Goal: Information Seeking & Learning: Learn about a topic

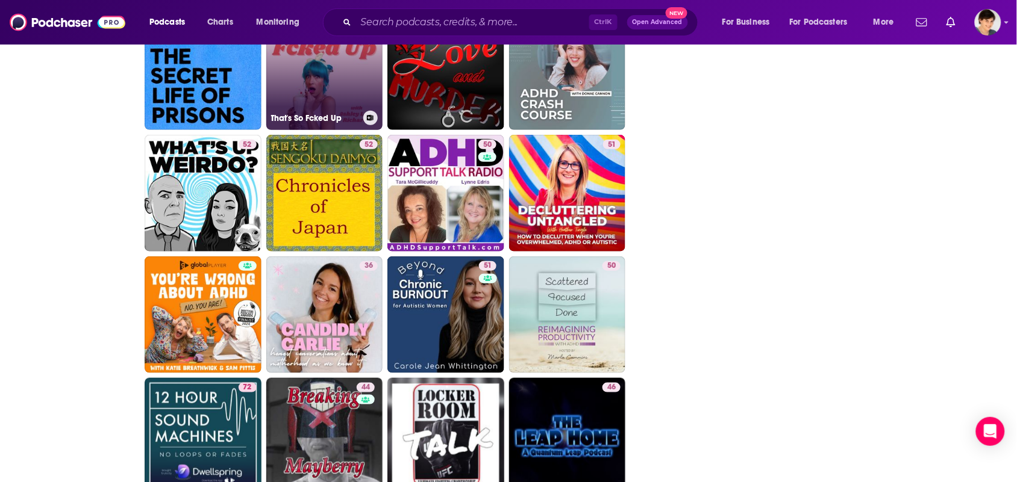
scroll to position [2857, 0]
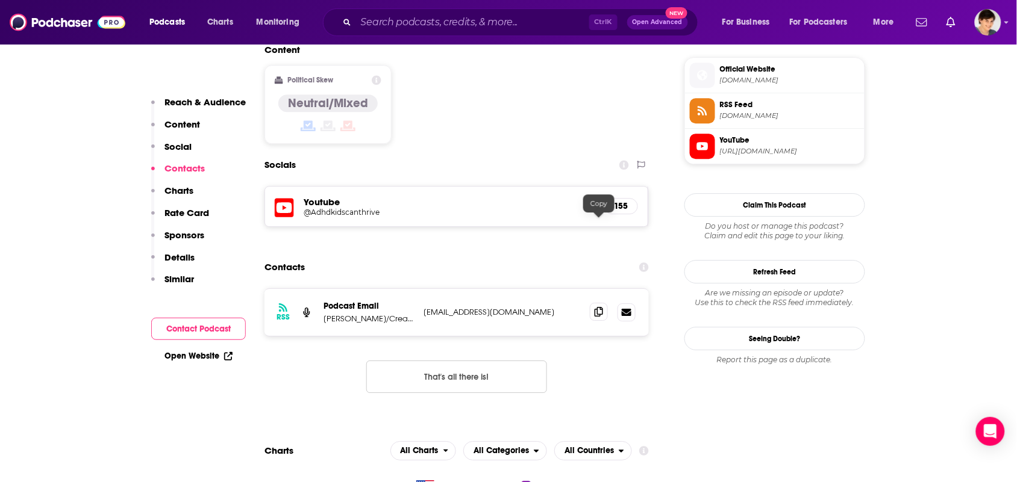
click at [595, 303] on span at bounding box center [599, 312] width 18 height 18
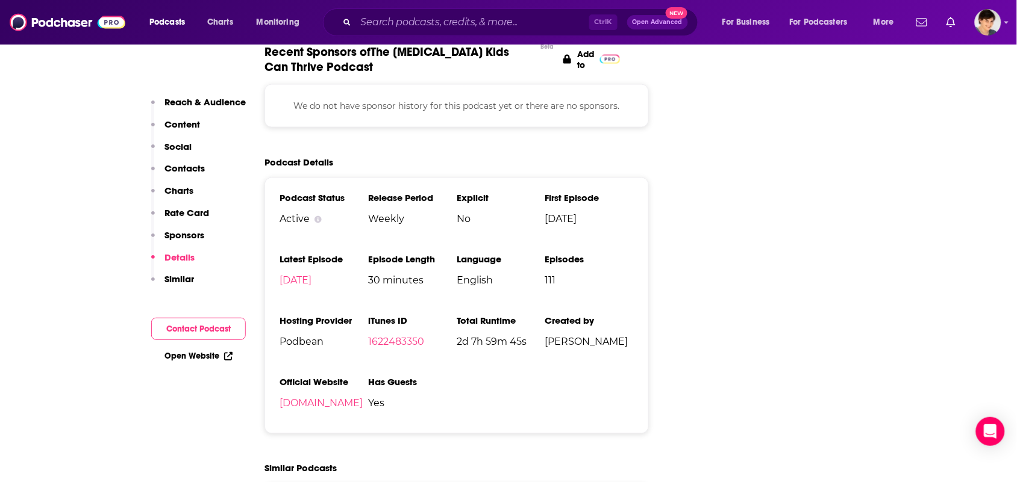
scroll to position [1958, 0]
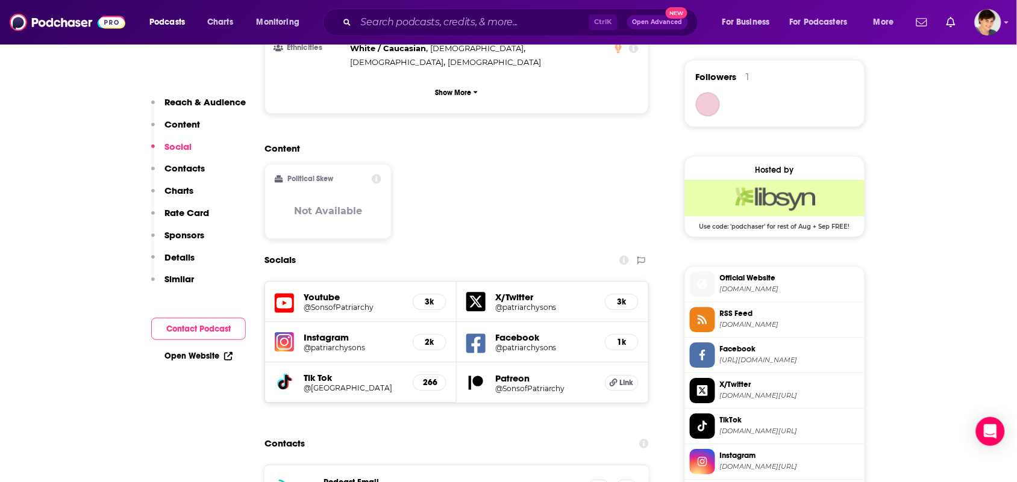
scroll to position [979, 0]
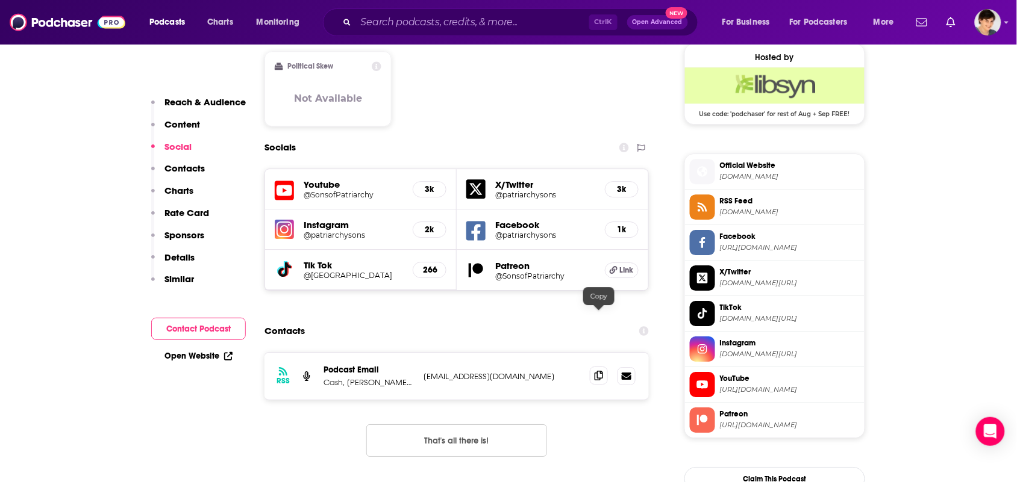
click at [596, 371] on icon at bounding box center [599, 376] width 8 height 10
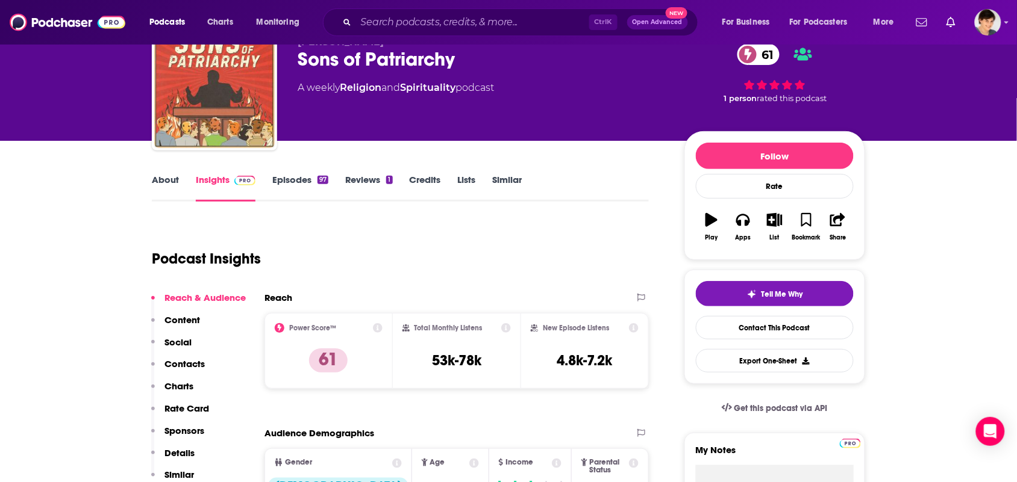
scroll to position [0, 0]
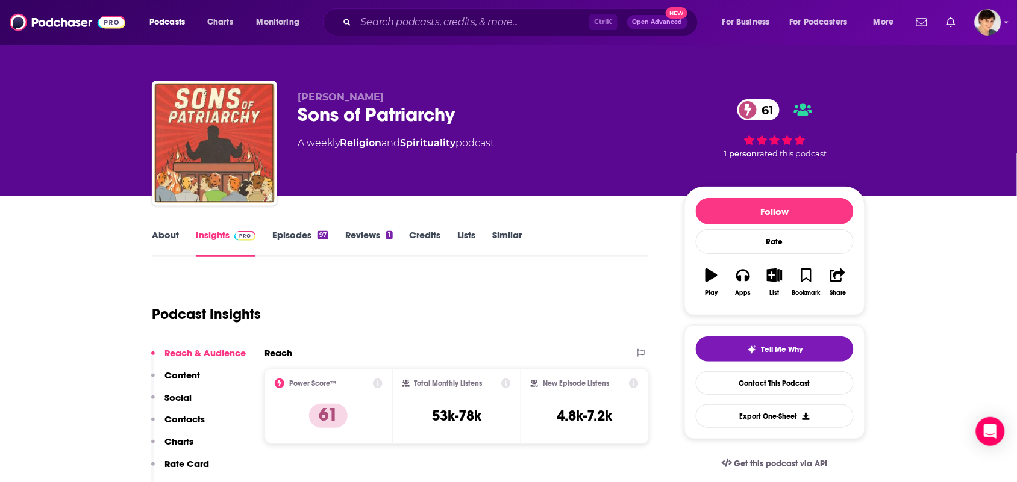
click at [157, 250] on link "About" at bounding box center [165, 243] width 27 height 28
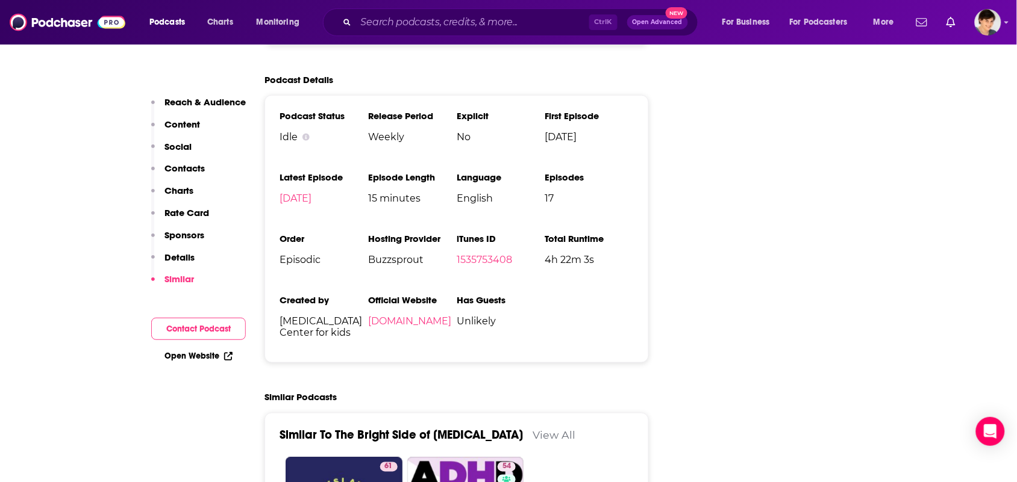
scroll to position [1506, 0]
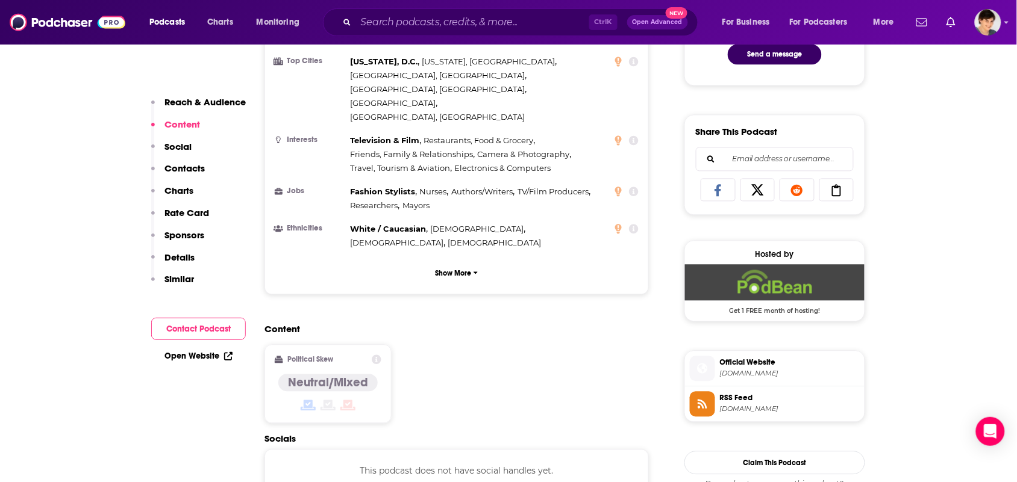
scroll to position [828, 0]
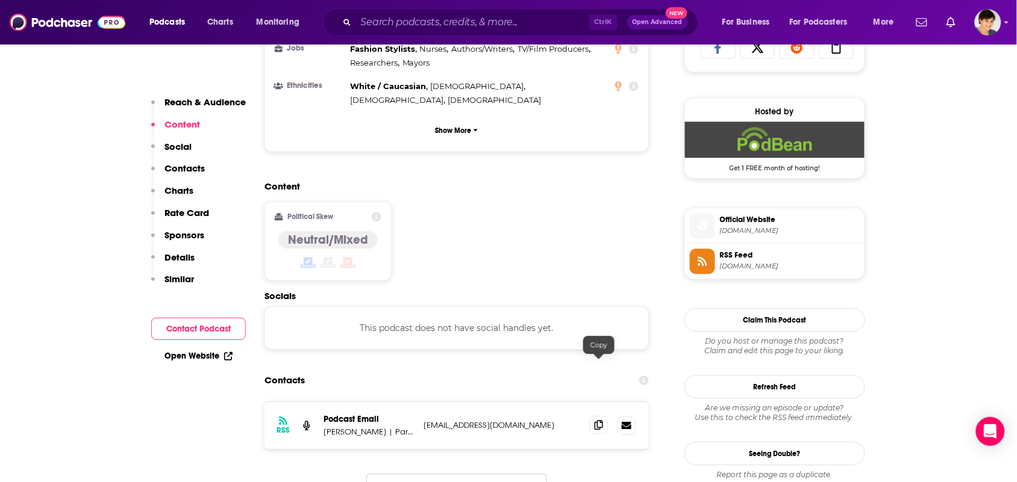
click at [600, 420] on icon at bounding box center [599, 425] width 8 height 10
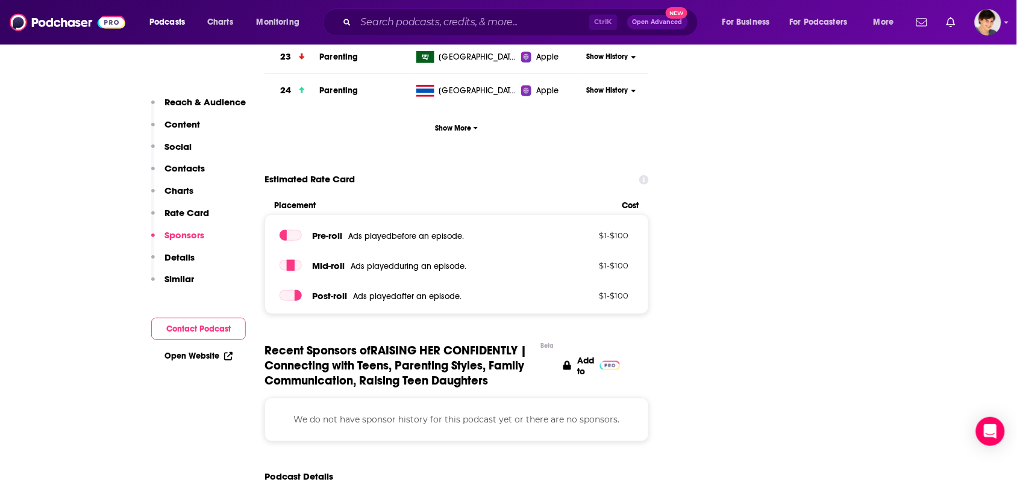
scroll to position [1882, 0]
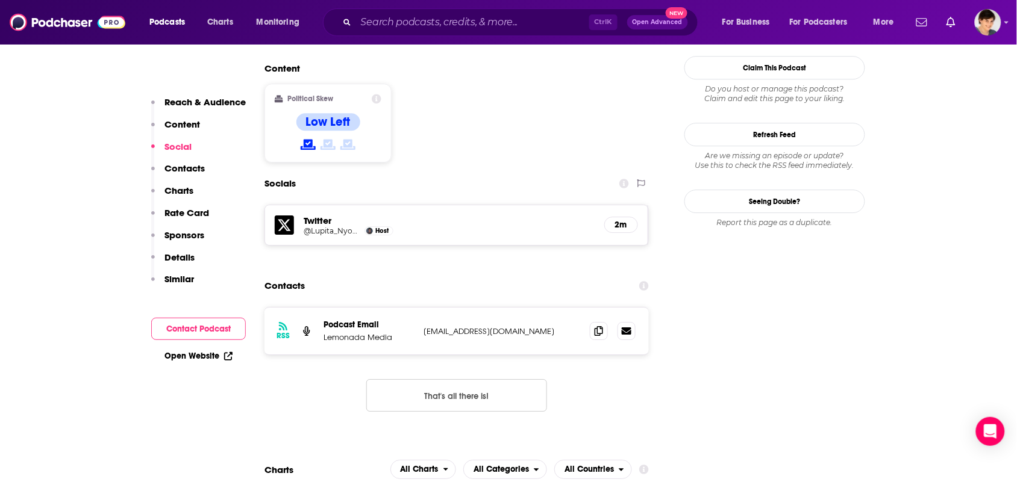
scroll to position [1054, 0]
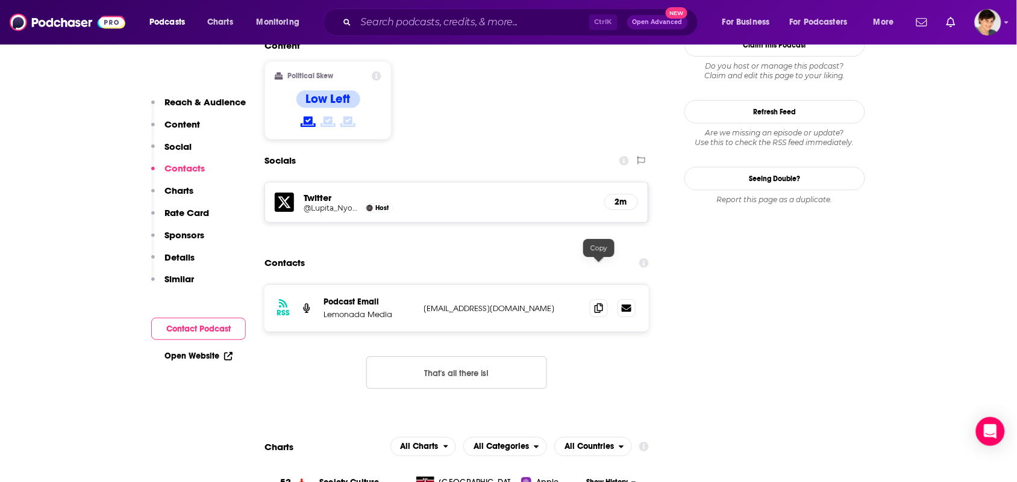
click at [585, 285] on div "RSS Podcast Email Lemonada Media hey@lemonadamedia.com hey@lemonadamedia.com" at bounding box center [456, 308] width 384 height 47
click at [598, 299] on span at bounding box center [599, 308] width 18 height 18
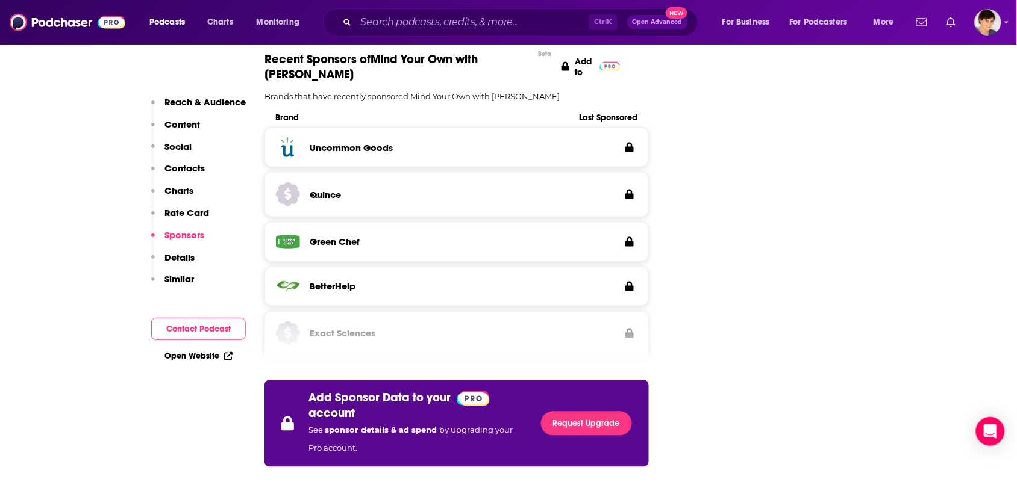
scroll to position [2108, 0]
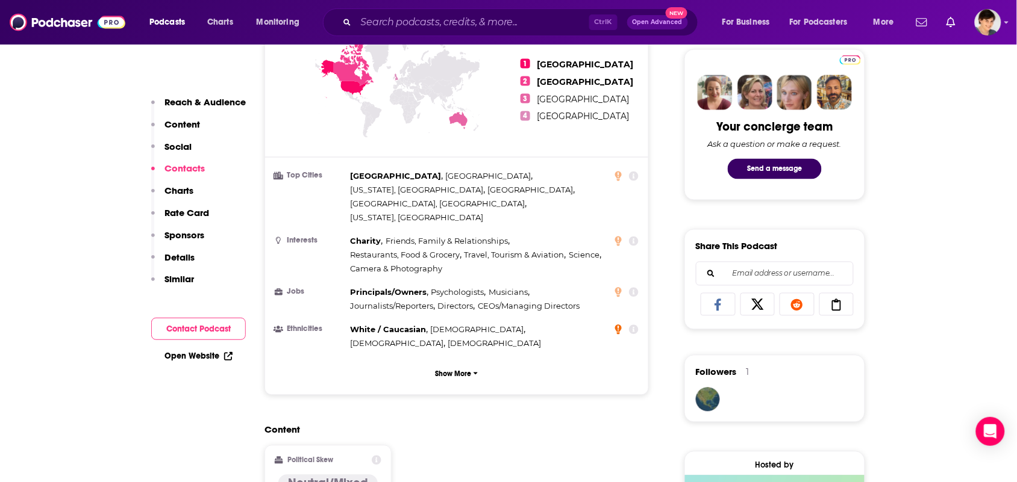
scroll to position [979, 0]
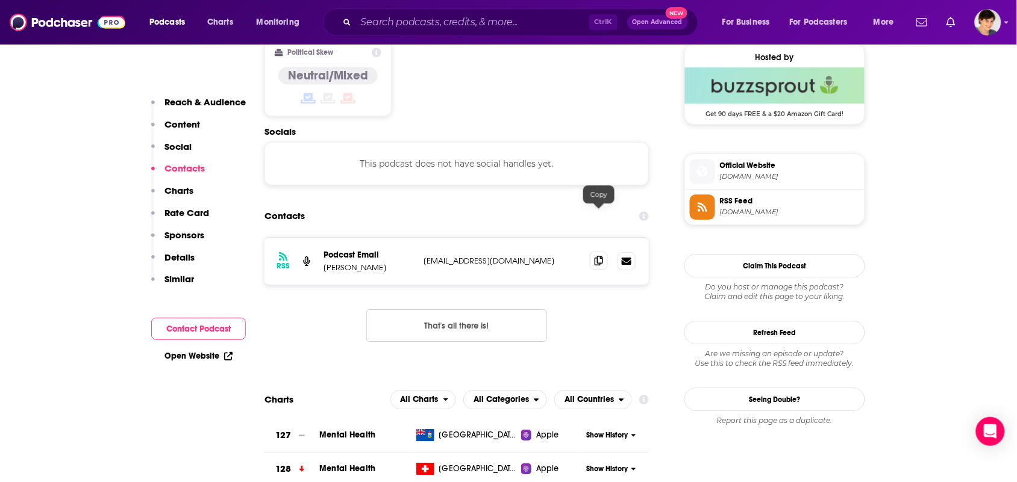
click at [598, 252] on span at bounding box center [599, 261] width 18 height 18
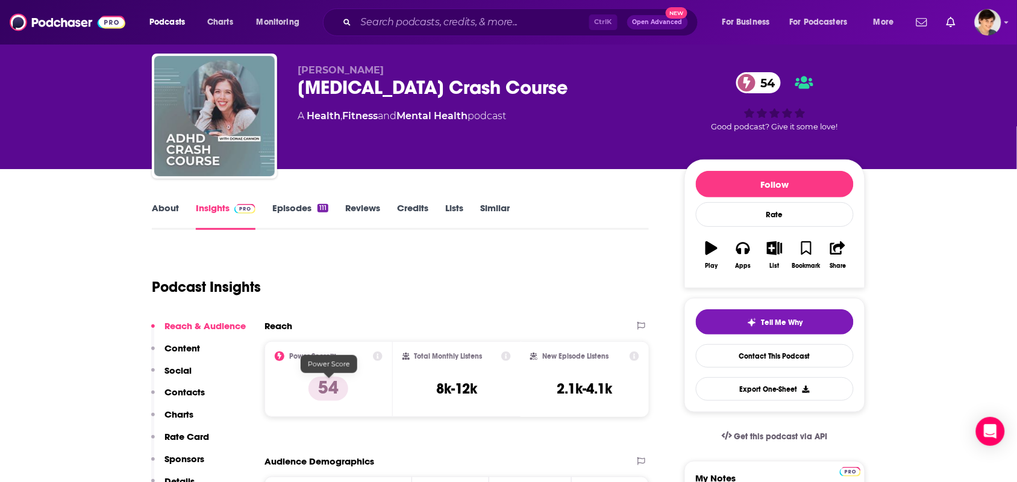
scroll to position [0, 0]
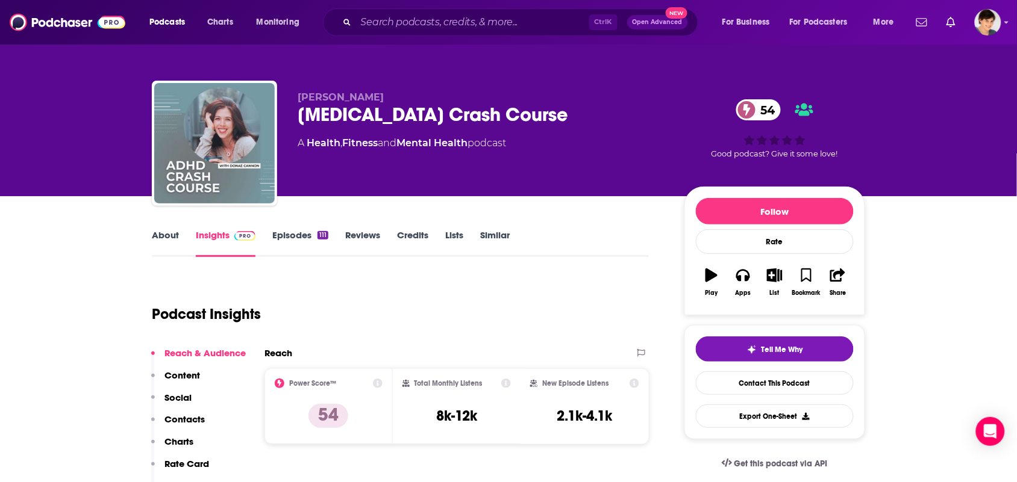
click at [166, 231] on link "About" at bounding box center [165, 243] width 27 height 28
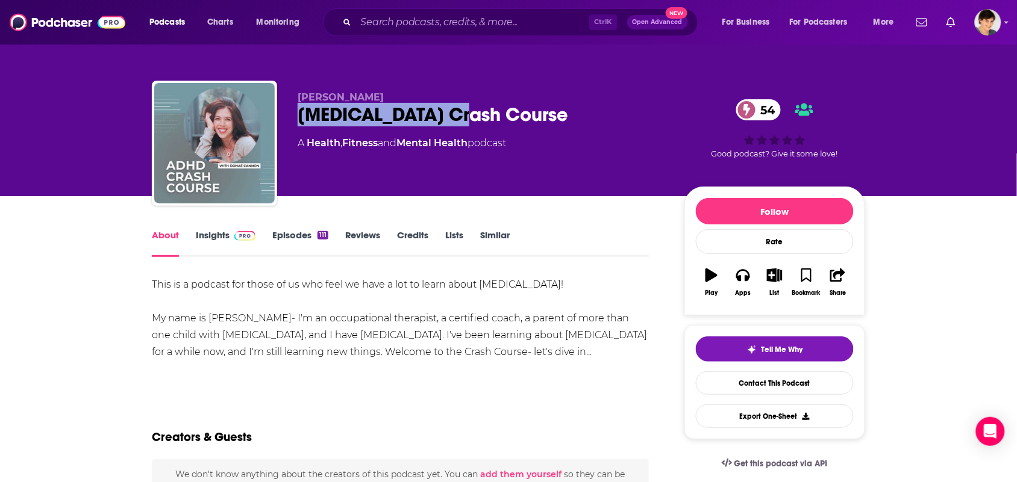
drag, startPoint x: 492, startPoint y: 118, endPoint x: 359, endPoint y: 40, distance: 153.9
click at [301, 116] on div "ADHD Crash Course 54" at bounding box center [481, 114] width 367 height 23
copy h1 "ADHD Crash Course"
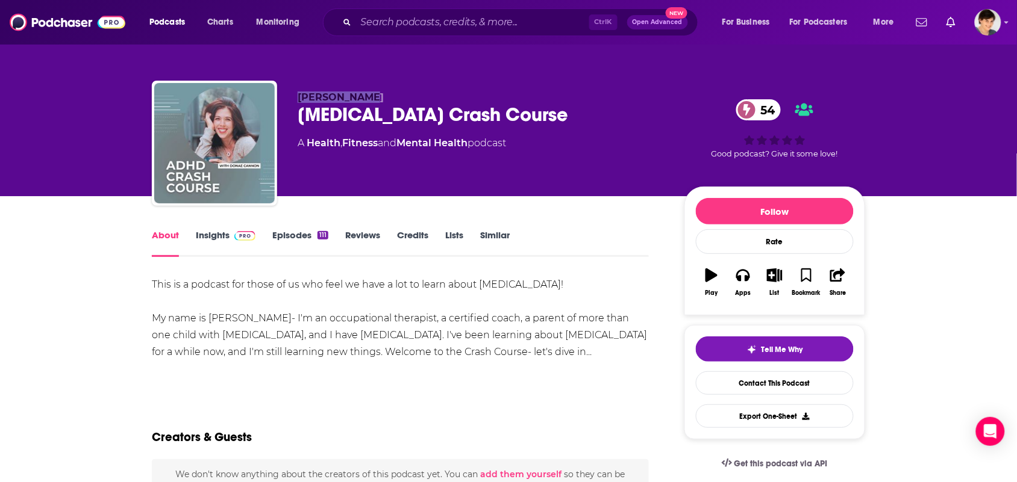
drag, startPoint x: 378, startPoint y: 99, endPoint x: 341, endPoint y: 49, distance: 62.4
click at [298, 98] on p "Donae Cannon" at bounding box center [481, 97] width 367 height 11
copy span "Donae Cannon"
drag, startPoint x: 474, startPoint y: 151, endPoint x: 312, endPoint y: 148, distance: 162.0
click at [306, 163] on div "Donae Cannon ADHD Crash Course 54 A Health , Fitness and Mental Health podcast" at bounding box center [481, 140] width 367 height 96
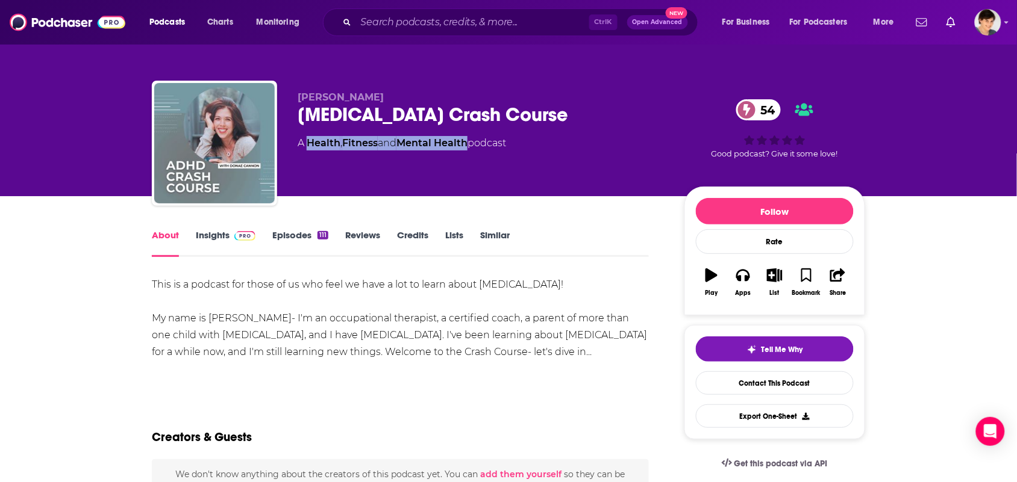
copy div "Health , Fitness and Mental Health"
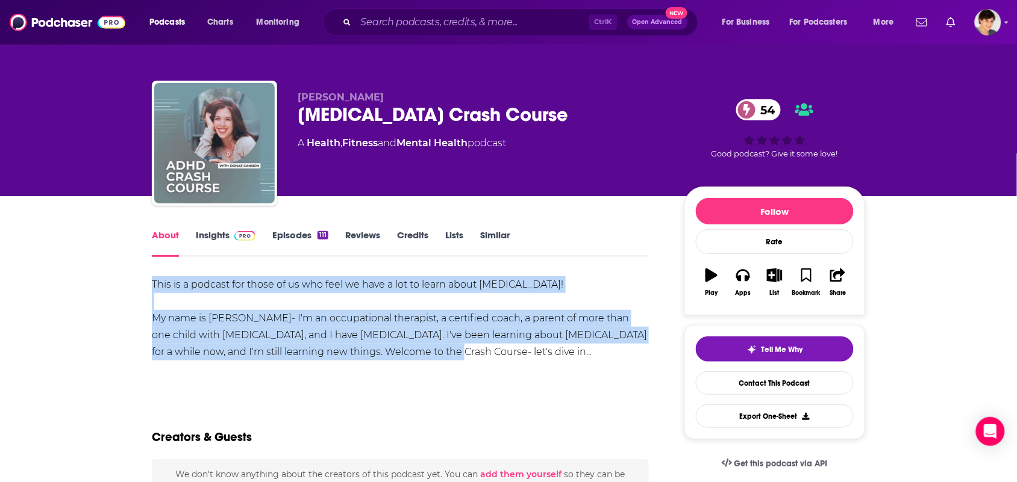
drag, startPoint x: 473, startPoint y: 354, endPoint x: 100, endPoint y: 292, distance: 377.9
copy div "This is a podcast for those of us who feel we have a lot to learn about ADHD! M…"
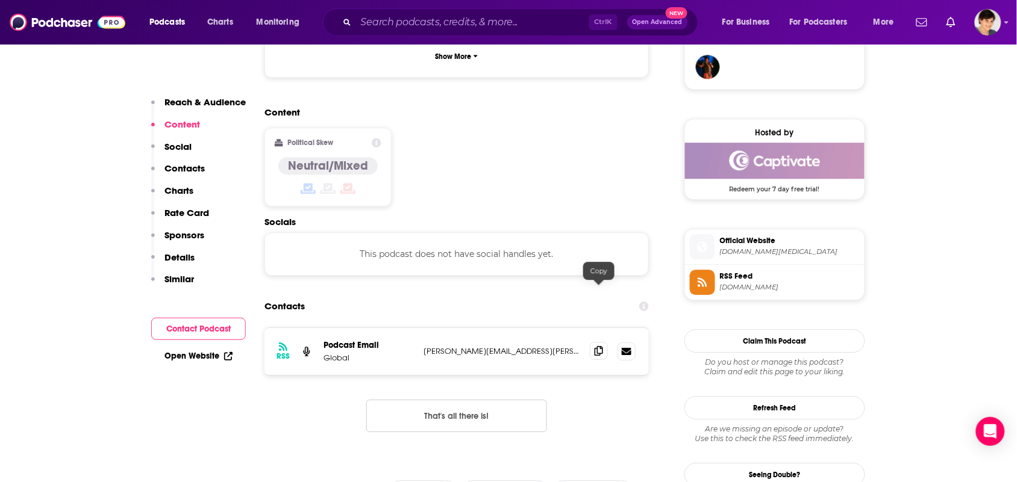
click at [590, 342] on span at bounding box center [599, 351] width 18 height 18
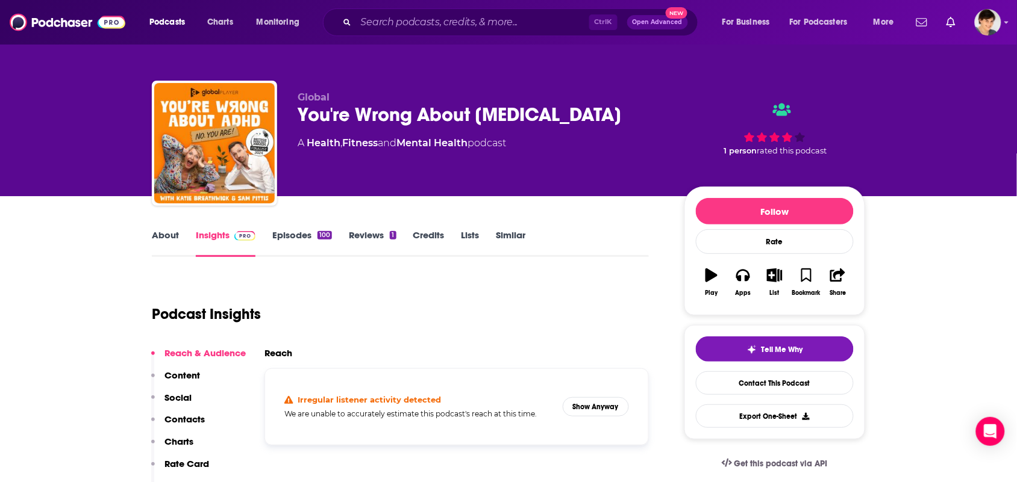
click at [173, 247] on link "About" at bounding box center [165, 243] width 27 height 28
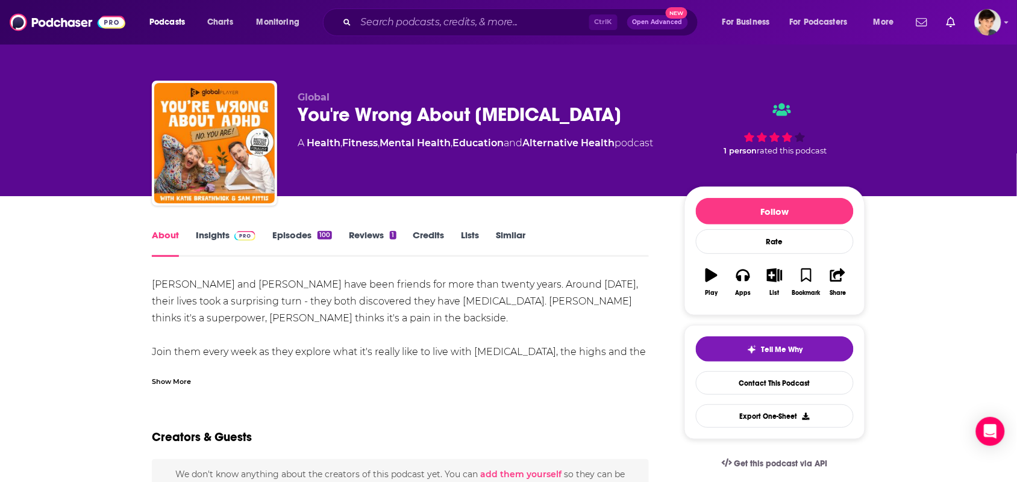
click at [256, 378] on div "Show More" at bounding box center [400, 377] width 497 height 20
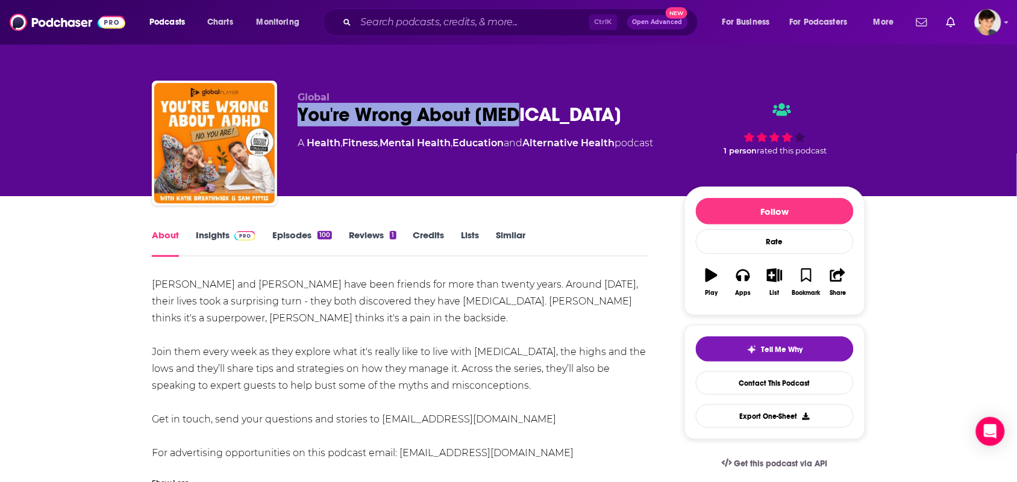
drag, startPoint x: 534, startPoint y: 113, endPoint x: 284, endPoint y: 116, distance: 250.0
click at [281, 123] on div "Global You're Wrong About ADHD A Health , Fitness , Mental Health , Education a…" at bounding box center [508, 146] width 713 height 130
copy h1 "You're Wrong About ADHD"
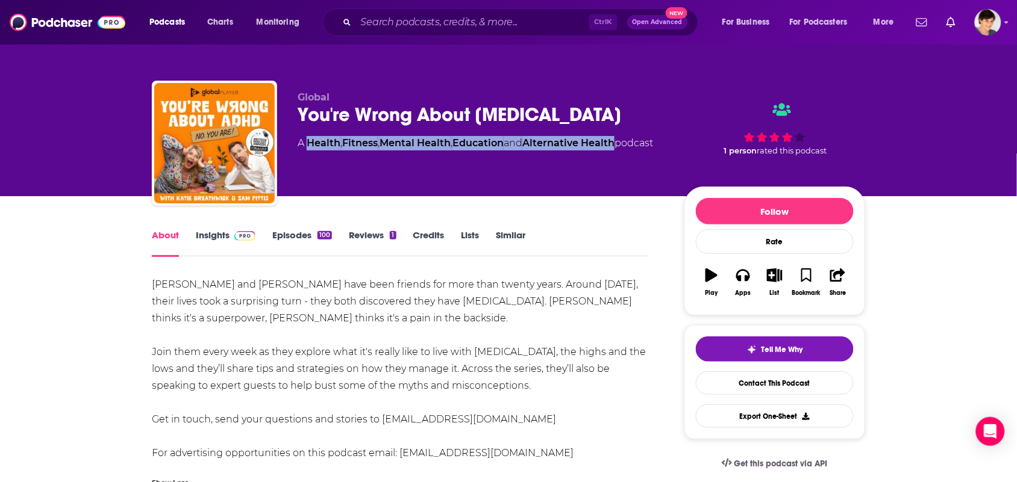
drag, startPoint x: 634, startPoint y: 140, endPoint x: 310, endPoint y: 143, distance: 323.5
click at [310, 143] on div "A Health , Fitness , Mental Health , Education and Alternative Health podcast" at bounding box center [475, 143] width 355 height 14
copy div "Health , Fitness , Mental Health , Education and Alternative Health"
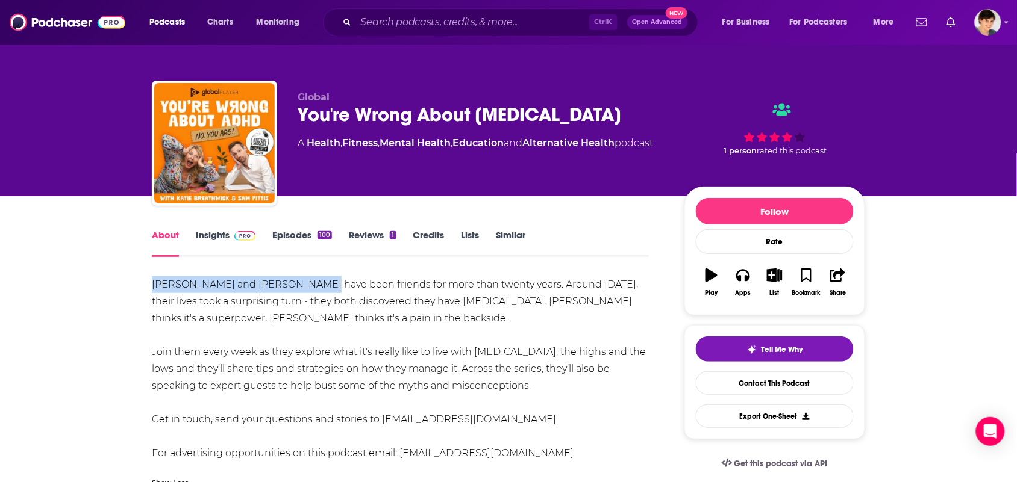
drag, startPoint x: 305, startPoint y: 284, endPoint x: 124, endPoint y: 292, distance: 180.9
copy div "Sam Pittis and Katie Breathwick"
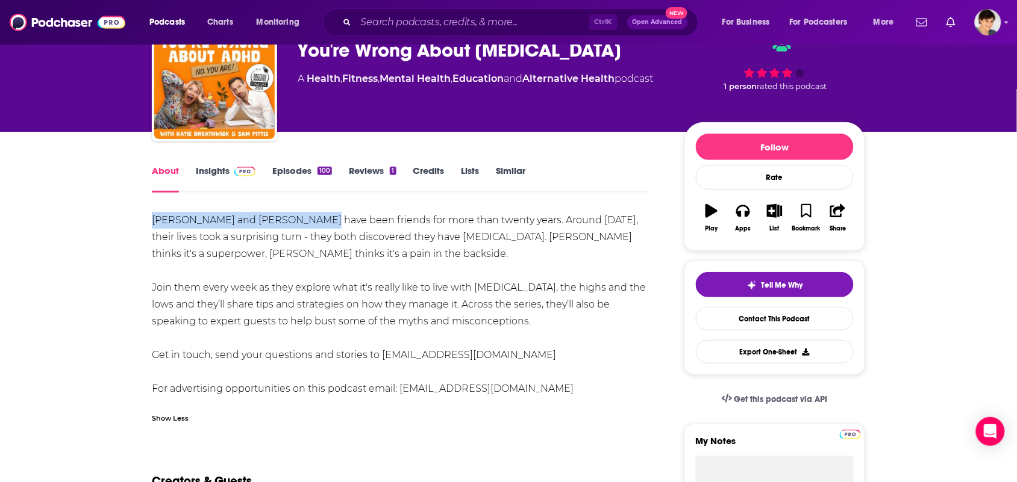
scroll to position [151, 0]
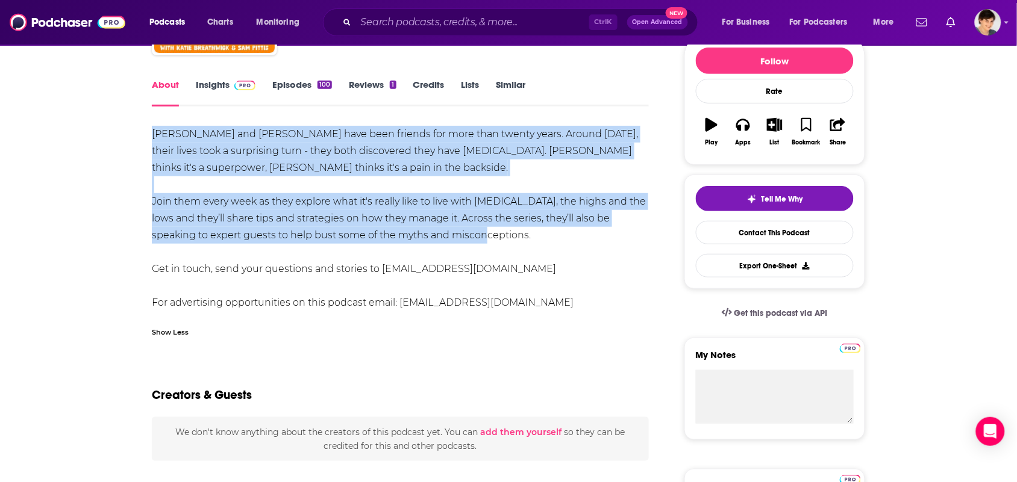
drag, startPoint x: 482, startPoint y: 239, endPoint x: 140, endPoint y: 139, distance: 356.4
copy div "Sam Pittis and Katie Breathwick have been friends for more than twenty years. A…"
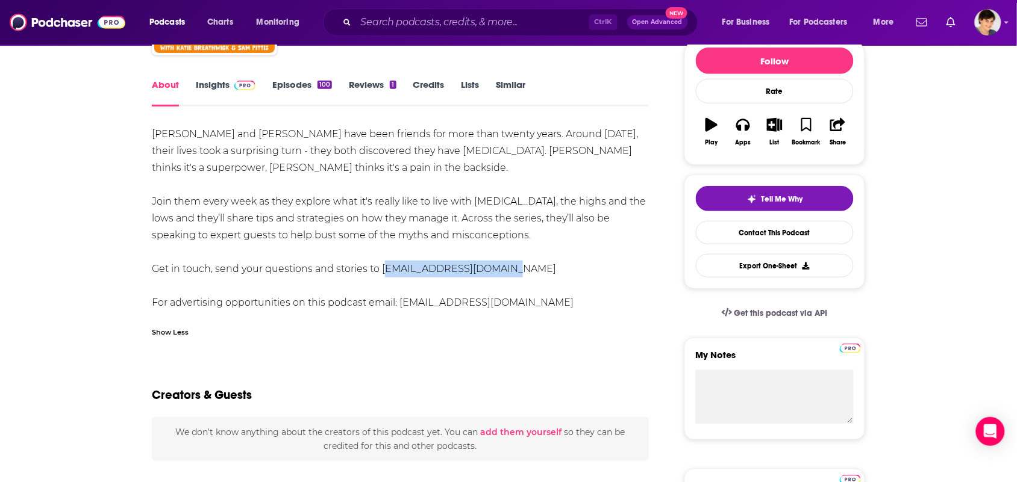
drag, startPoint x: 515, startPoint y: 269, endPoint x: 383, endPoint y: 275, distance: 132.0
click at [383, 275] on div "Sam Pittis and Katie Breathwick have been friends for more than twenty years. A…" at bounding box center [400, 219] width 497 height 186
copy div "ADHDpodcast@global.com"
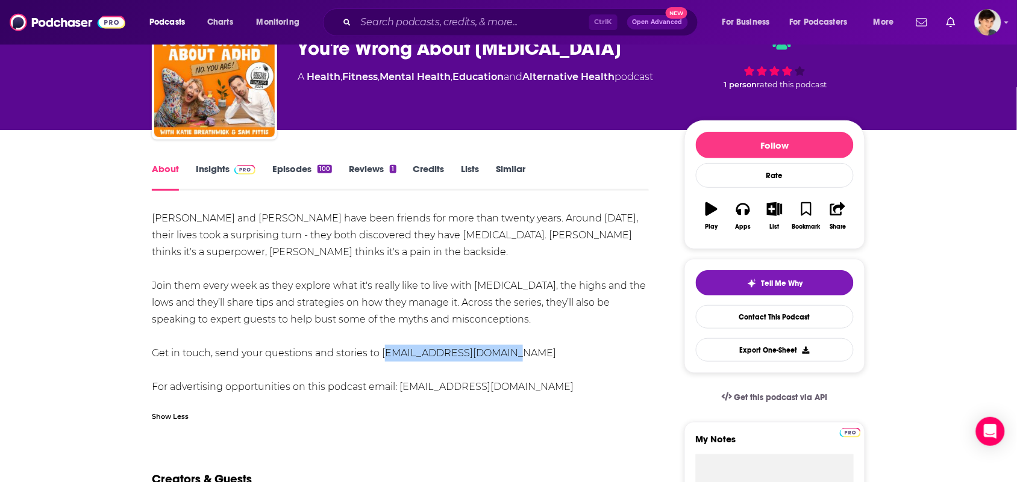
scroll to position [0, 0]
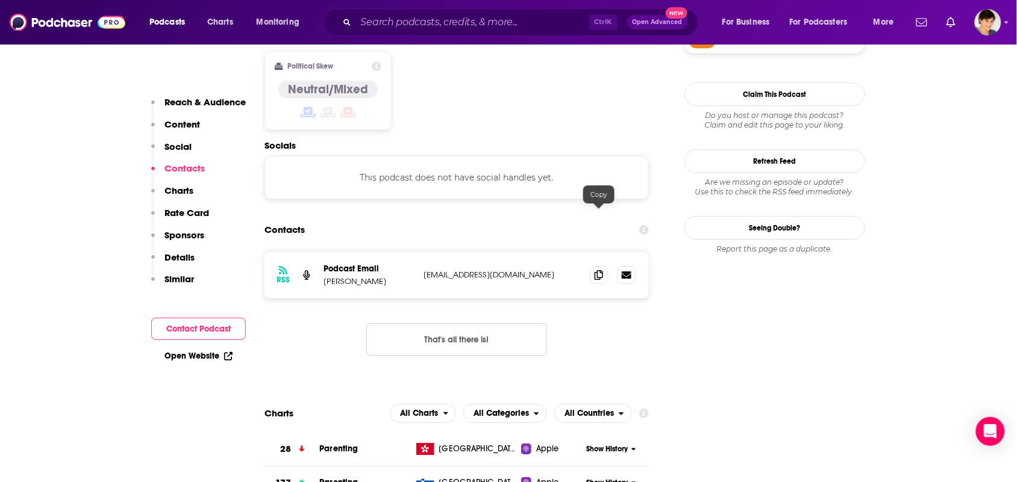
click at [598, 266] on div at bounding box center [613, 275] width 46 height 18
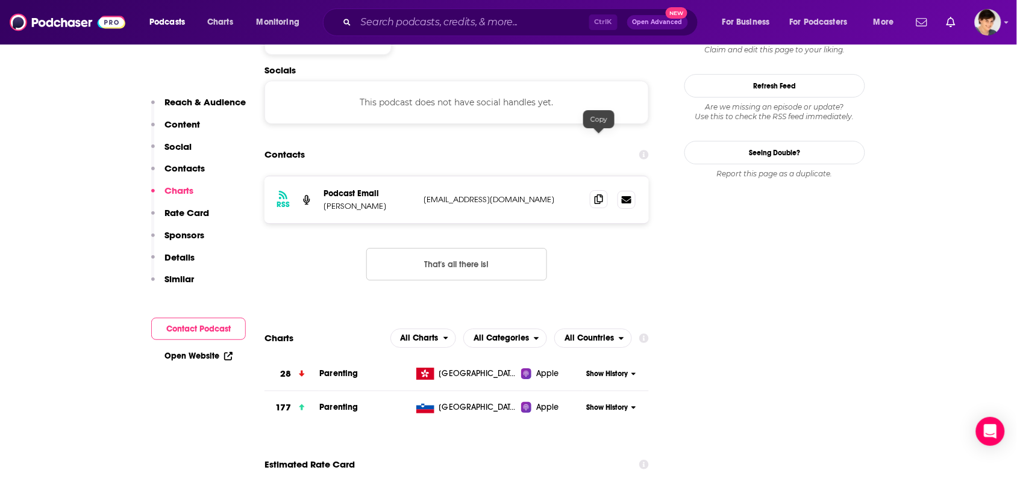
click at [601, 195] on icon at bounding box center [599, 200] width 8 height 10
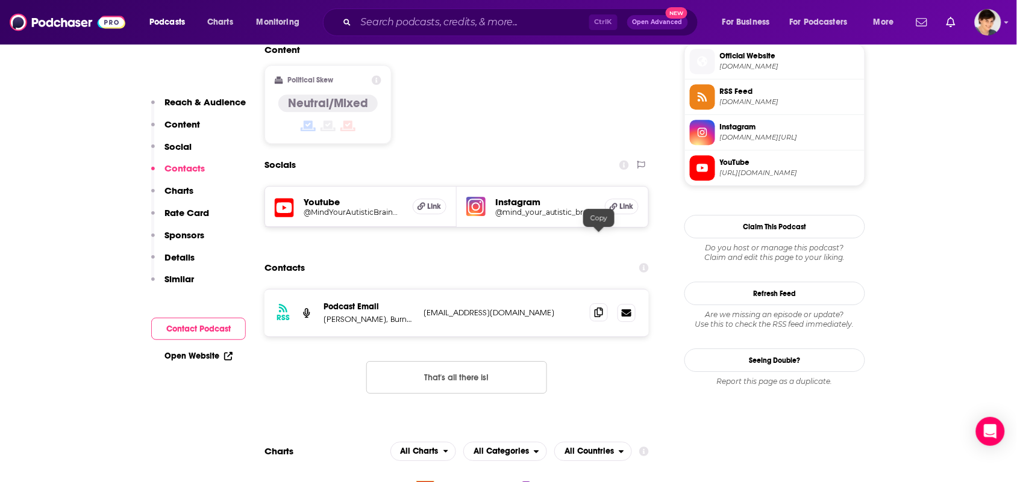
click at [593, 304] on span at bounding box center [599, 313] width 18 height 18
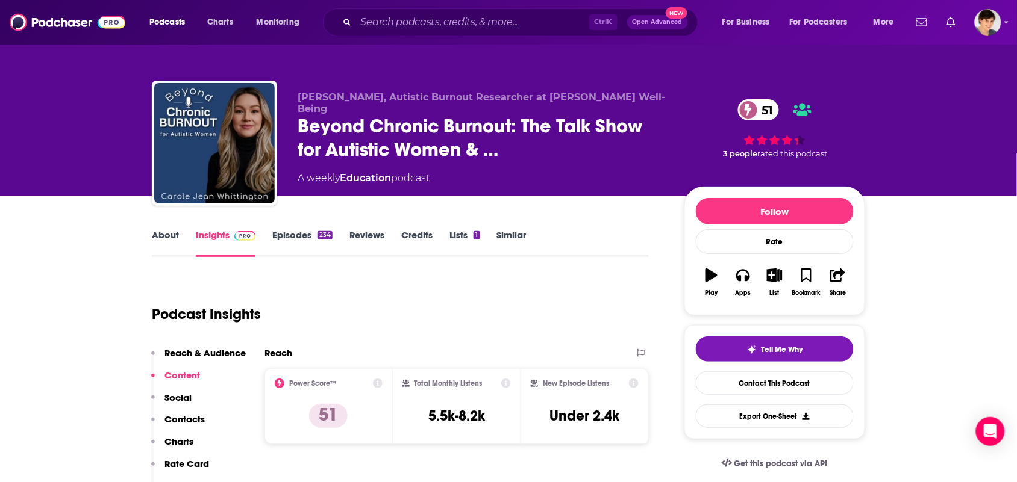
click at [176, 239] on link "About" at bounding box center [165, 243] width 27 height 28
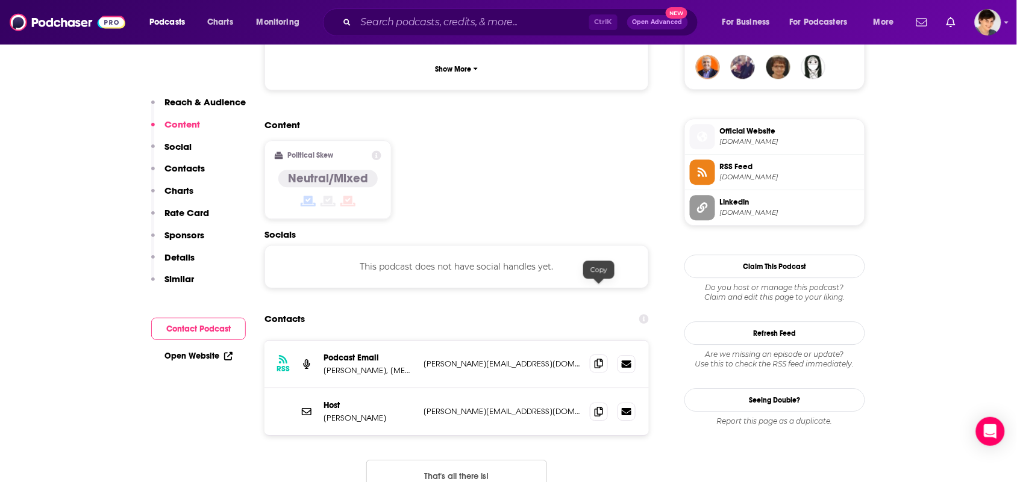
click at [593, 355] on span at bounding box center [599, 364] width 18 height 18
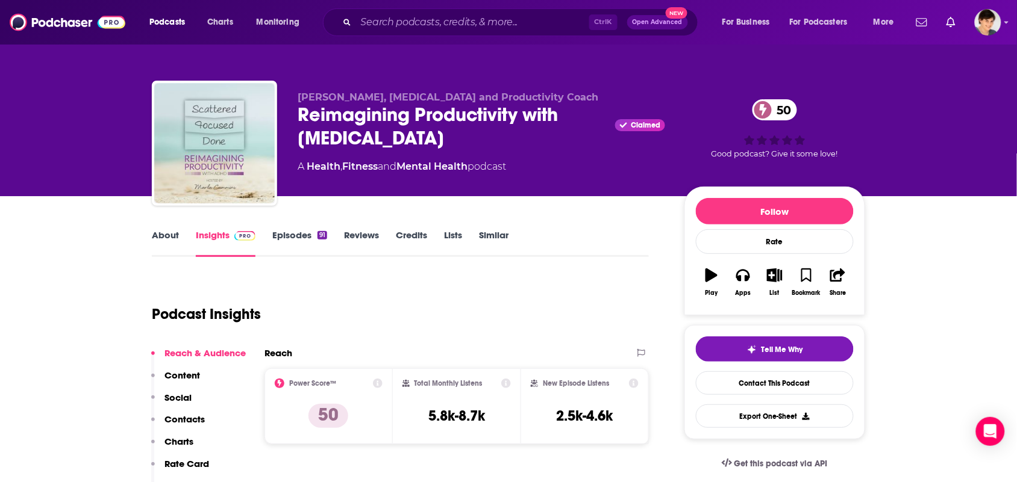
click at [167, 245] on link "About" at bounding box center [165, 243] width 27 height 28
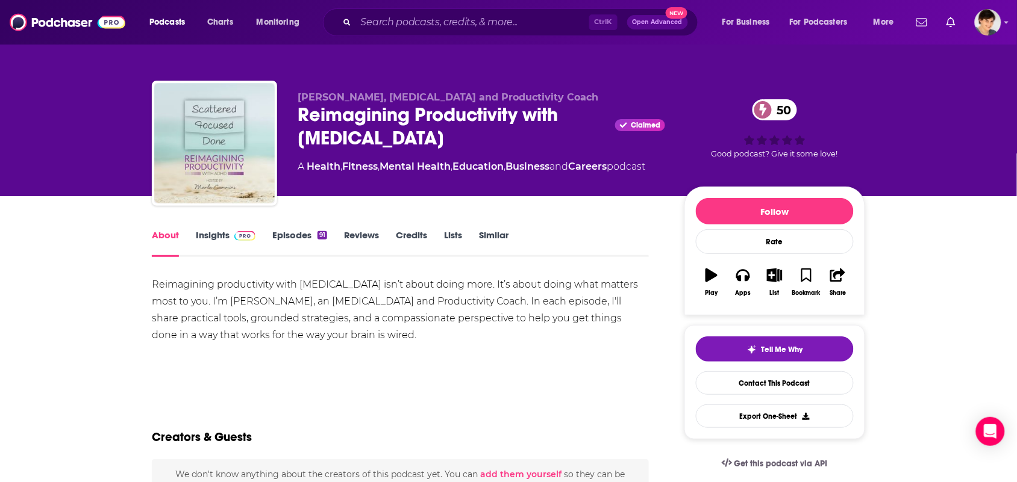
click at [205, 248] on link "Insights" at bounding box center [226, 243] width 60 height 28
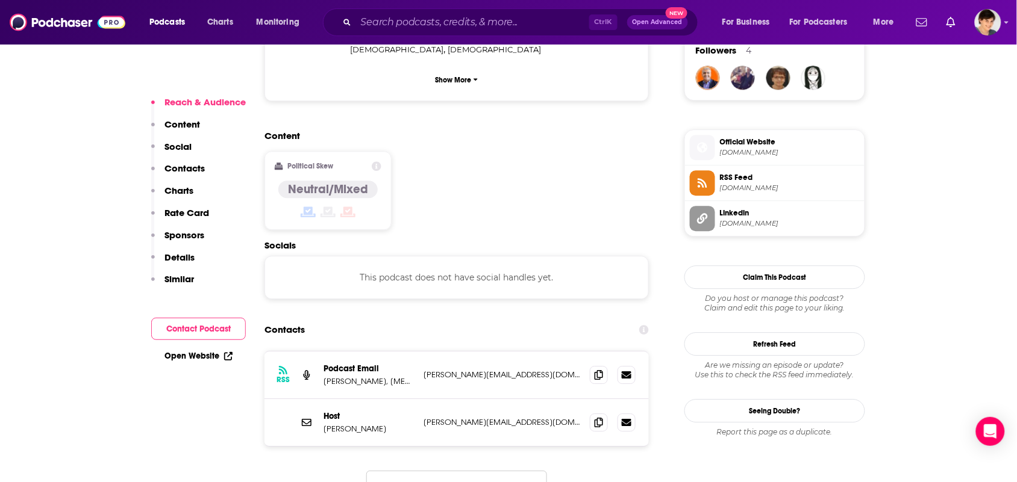
scroll to position [904, 0]
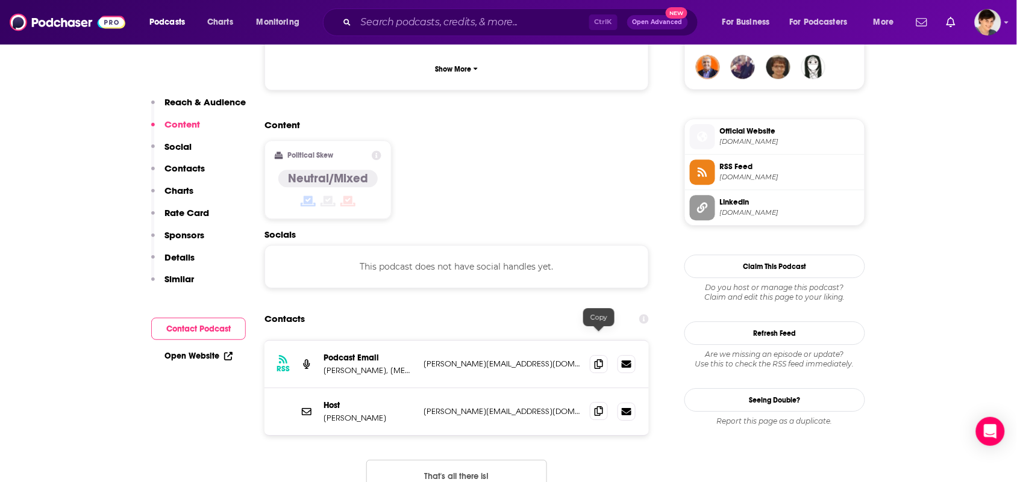
click at [598, 407] on icon at bounding box center [599, 412] width 8 height 10
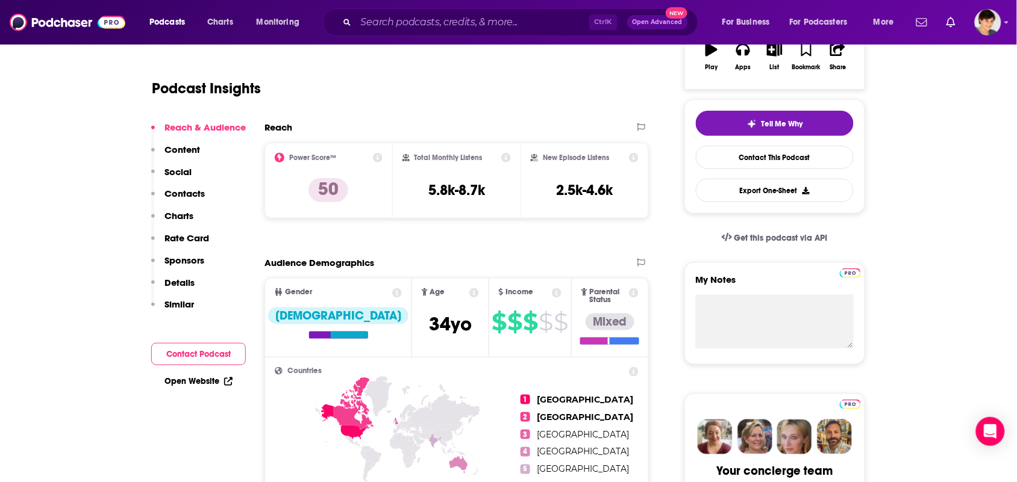
scroll to position [0, 0]
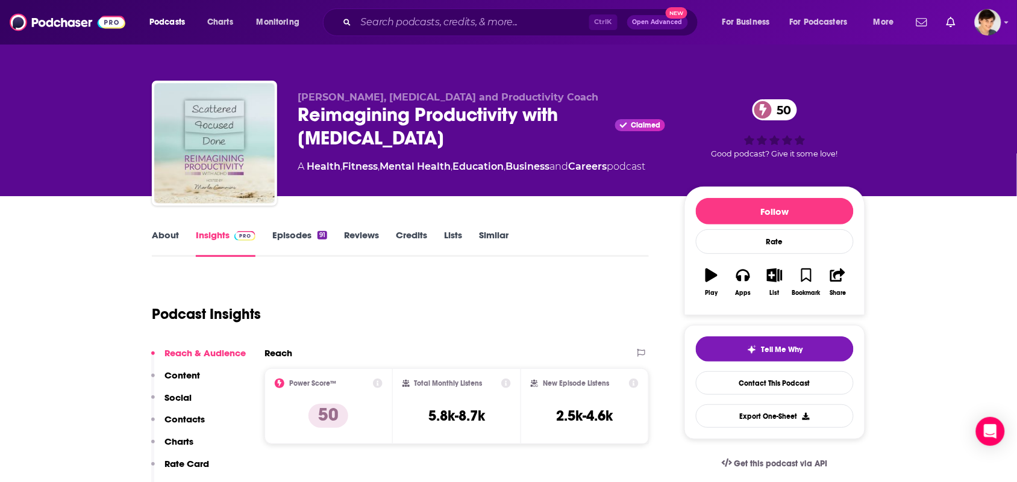
click at [172, 243] on link "About" at bounding box center [165, 243] width 27 height 28
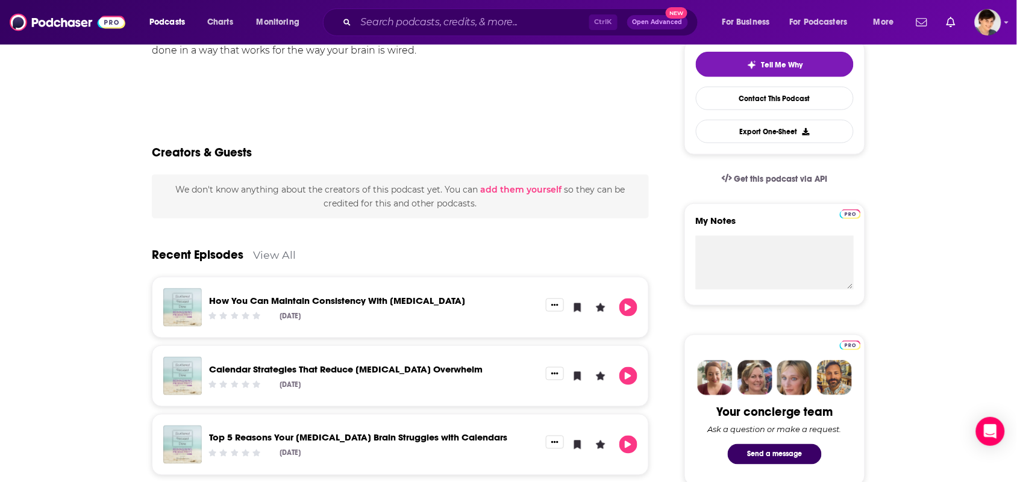
scroll to position [452, 0]
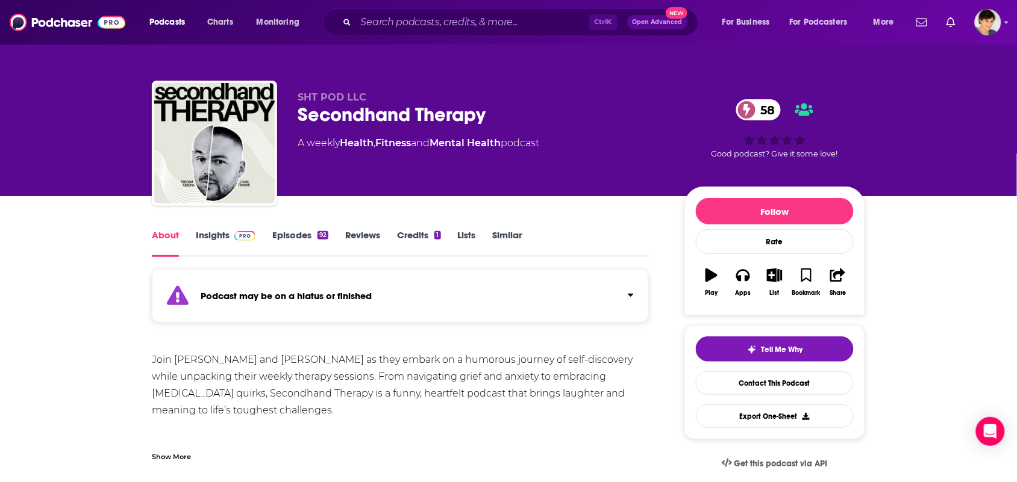
click at [499, 242] on link "Similar" at bounding box center [508, 243] width 30 height 28
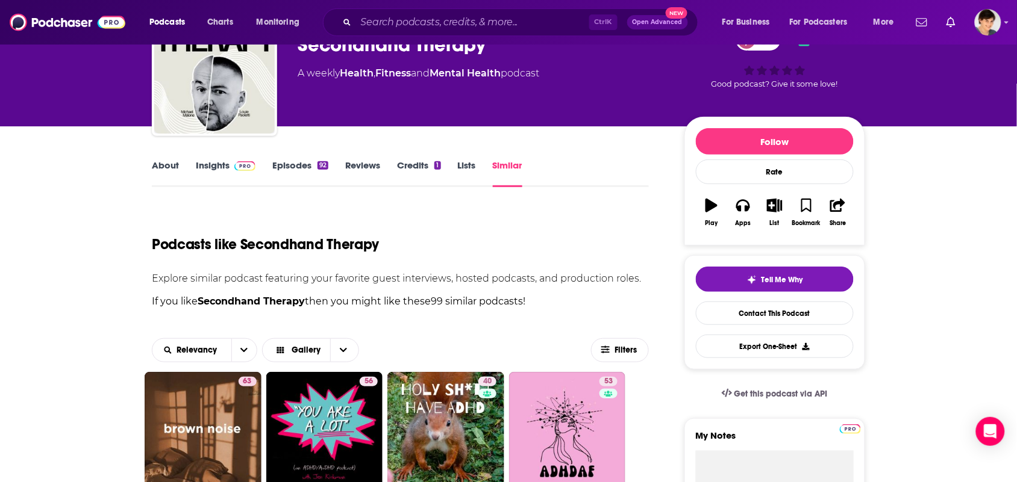
scroll to position [301, 0]
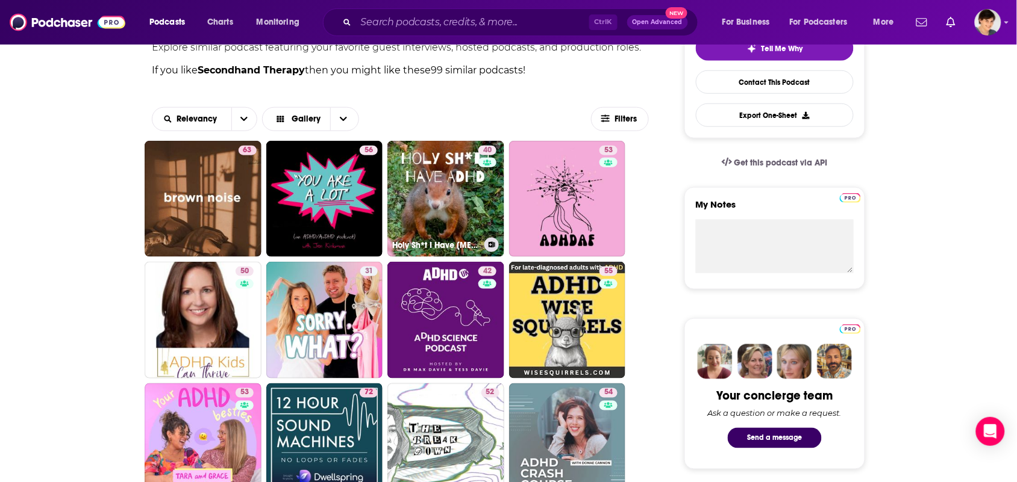
drag, startPoint x: 465, startPoint y: 190, endPoint x: 664, endPoint y: 173, distance: 199.5
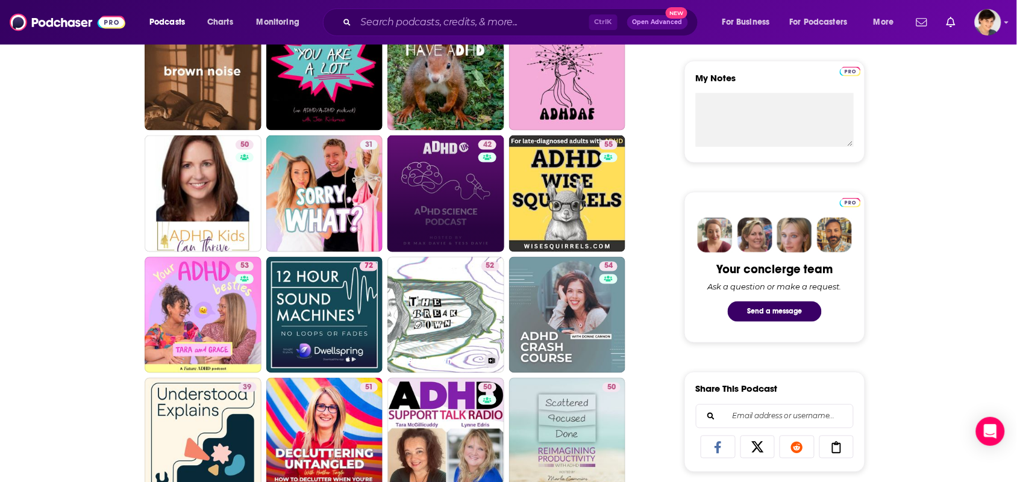
scroll to position [452, 0]
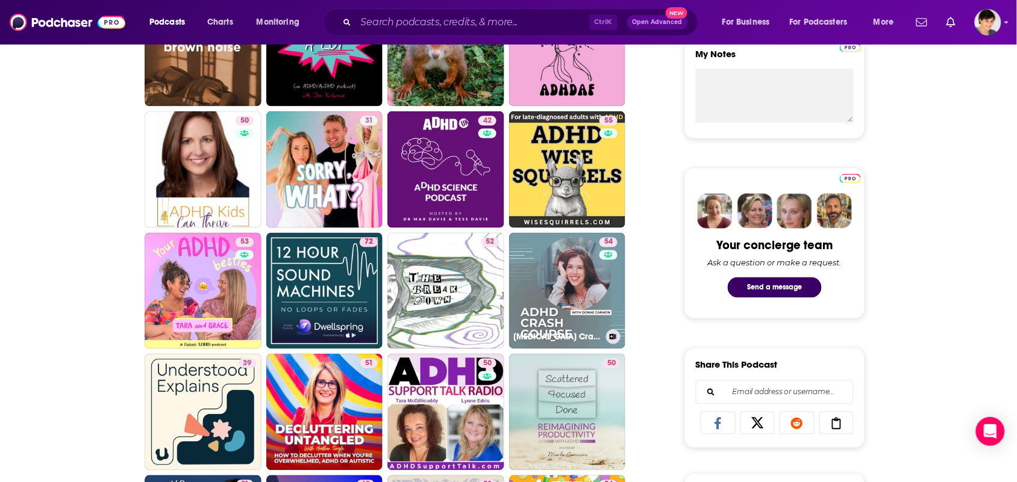
drag, startPoint x: 576, startPoint y: 299, endPoint x: 89, endPoint y: 262, distance: 488.7
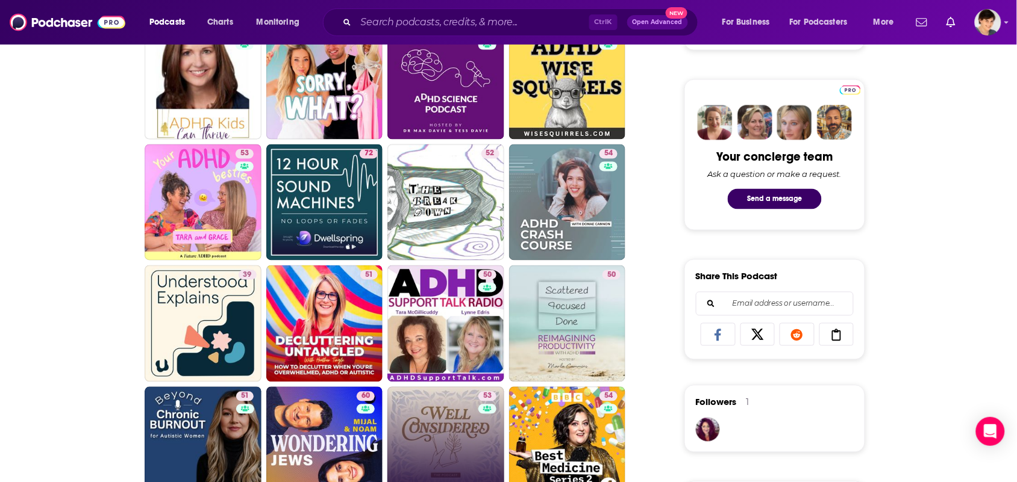
scroll to position [678, 0]
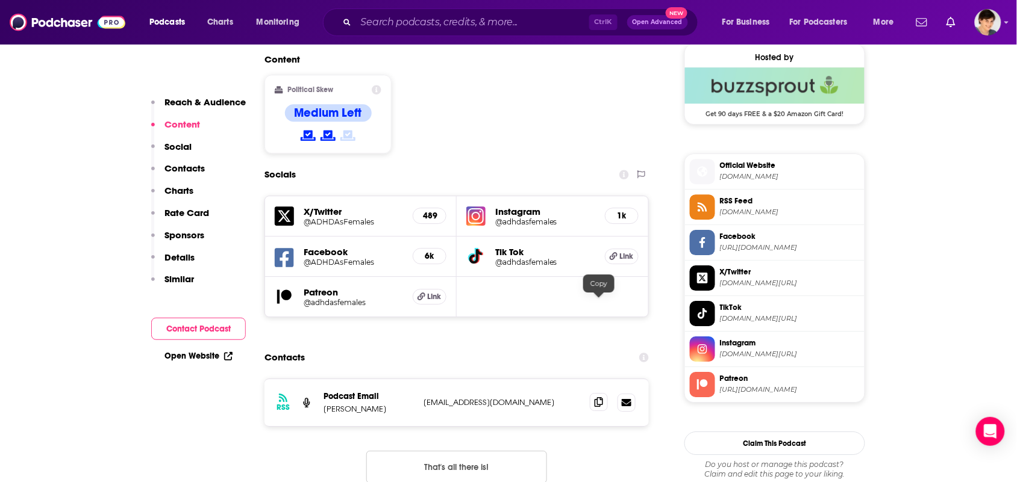
click at [595, 398] on icon at bounding box center [599, 403] width 8 height 10
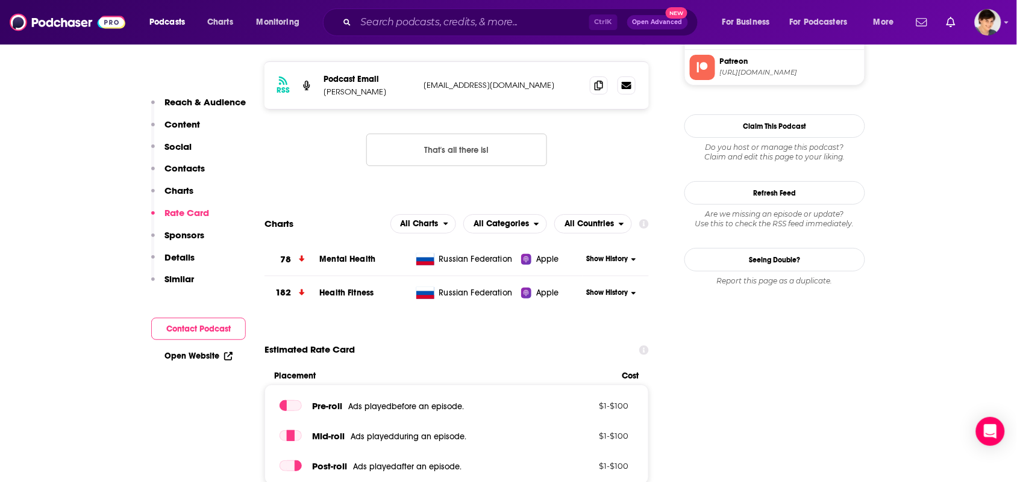
scroll to position [1280, 0]
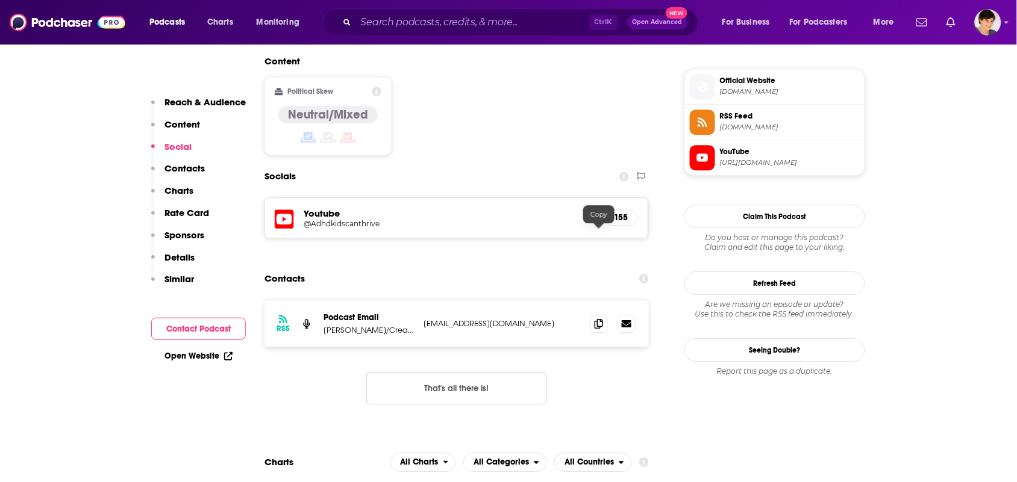
scroll to position [979, 0]
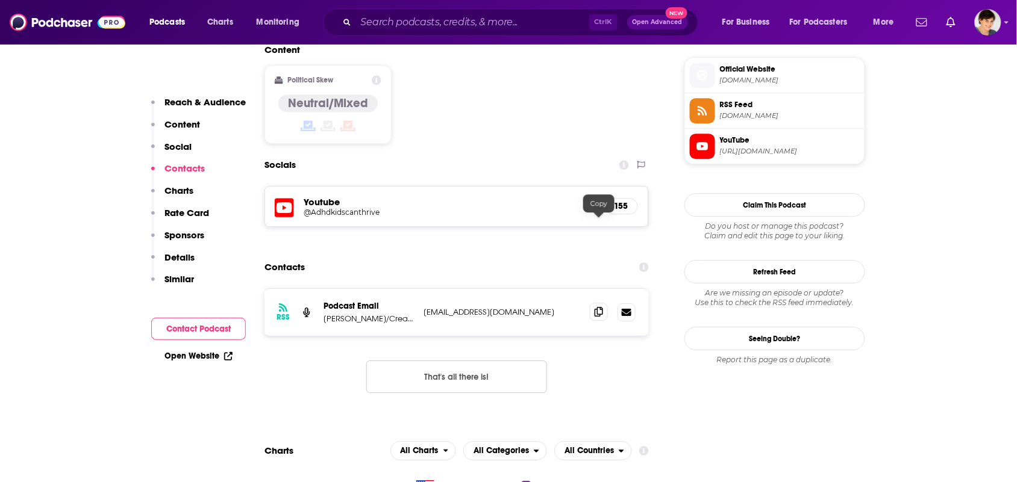
click at [595, 303] on span at bounding box center [599, 312] width 18 height 18
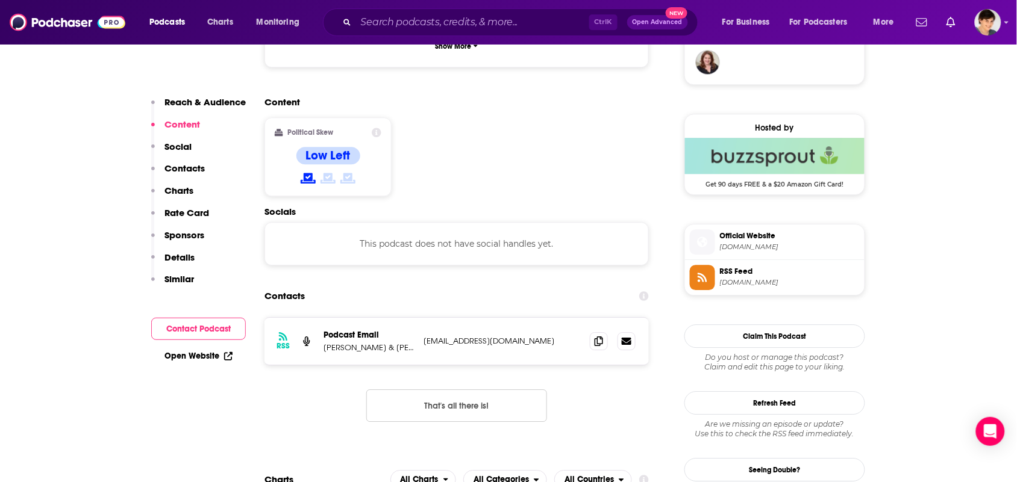
scroll to position [1054, 0]
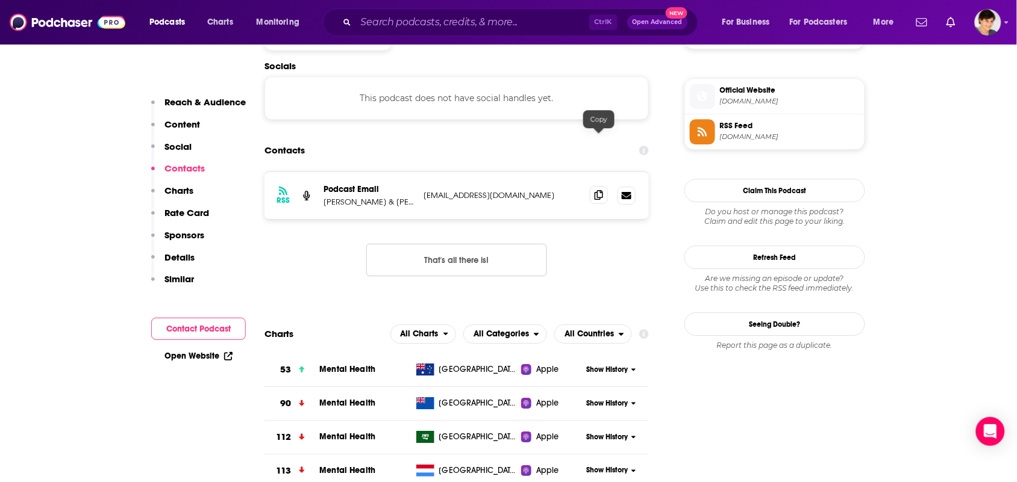
click at [598, 190] on icon at bounding box center [599, 195] width 8 height 10
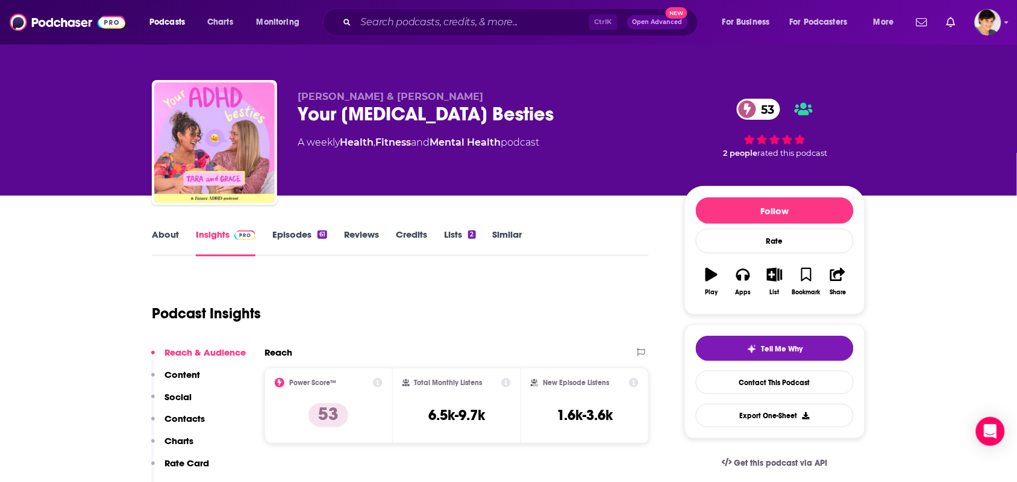
scroll to position [0, 0]
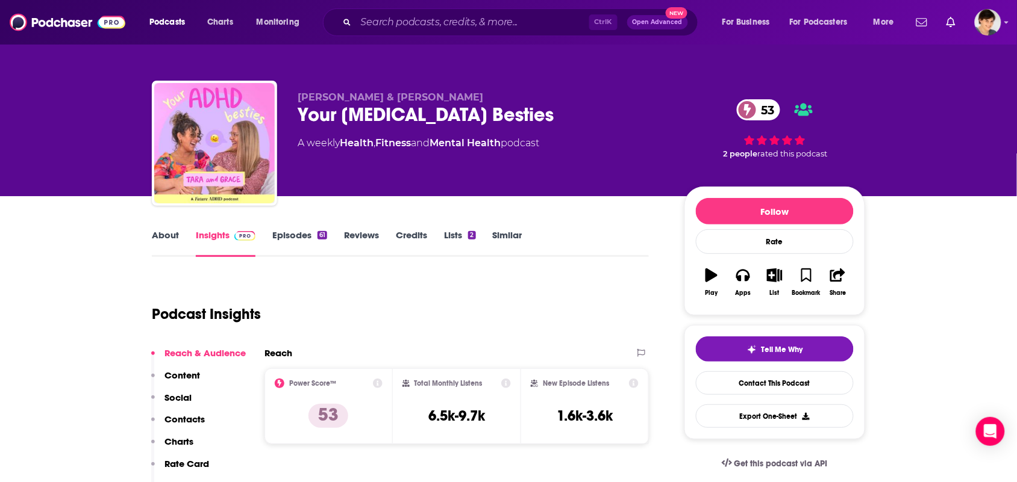
click at [154, 235] on link "About" at bounding box center [165, 243] width 27 height 28
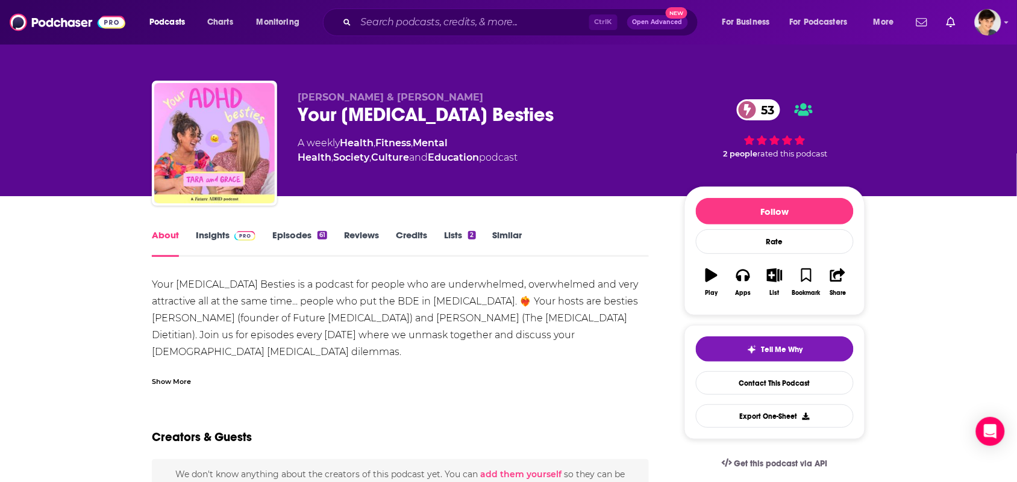
click at [222, 242] on link "Insights" at bounding box center [226, 243] width 60 height 28
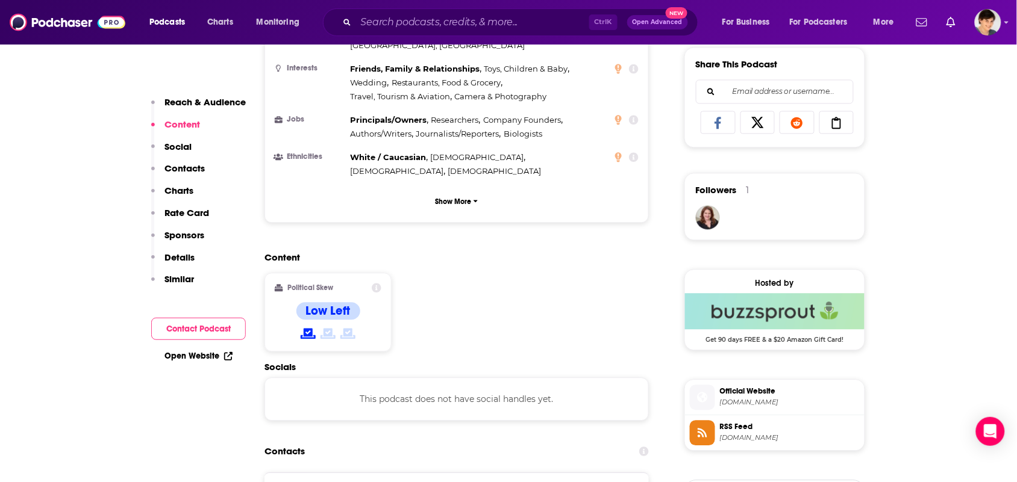
scroll to position [1054, 0]
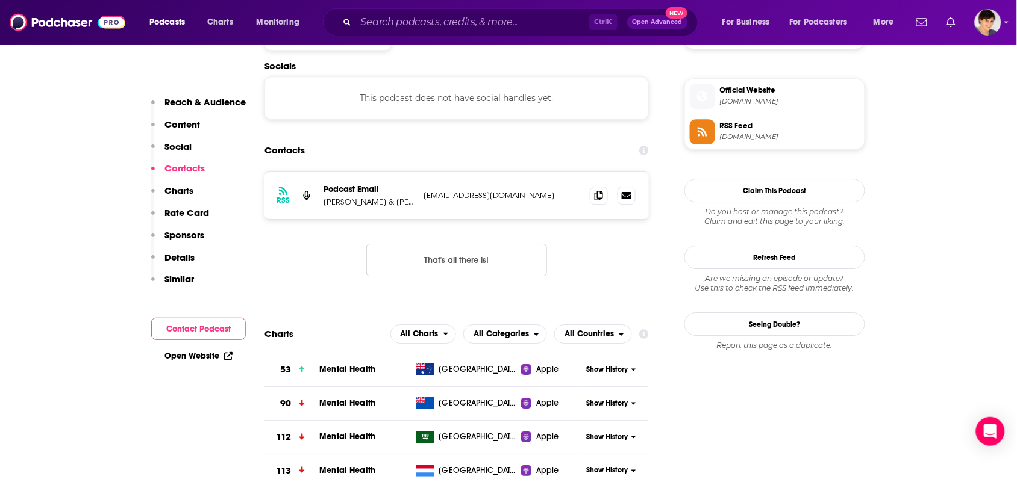
click at [595, 172] on div "RSS Podcast Email Grace Koelma & Tara Breuso grace@futureadhd.com grace@futurea…" at bounding box center [456, 195] width 384 height 47
click at [598, 190] on icon at bounding box center [599, 195] width 8 height 10
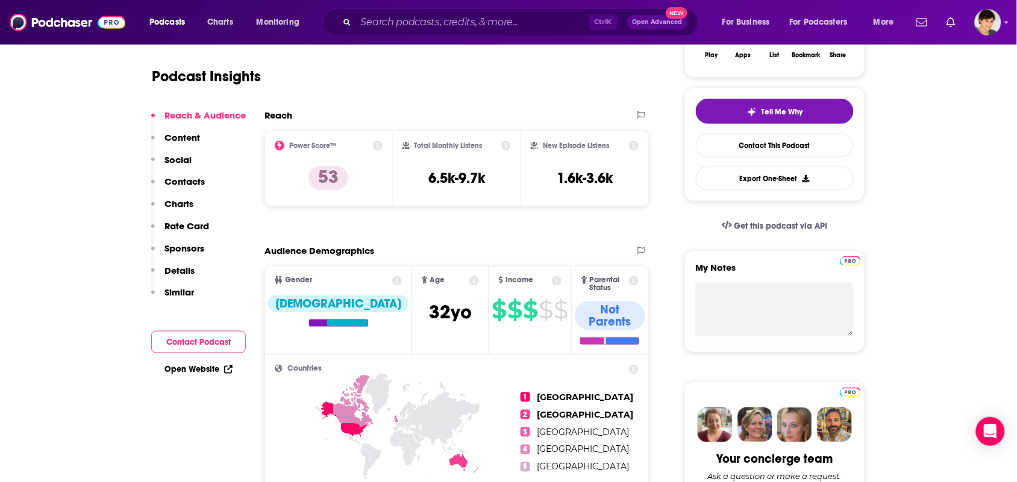
scroll to position [0, 0]
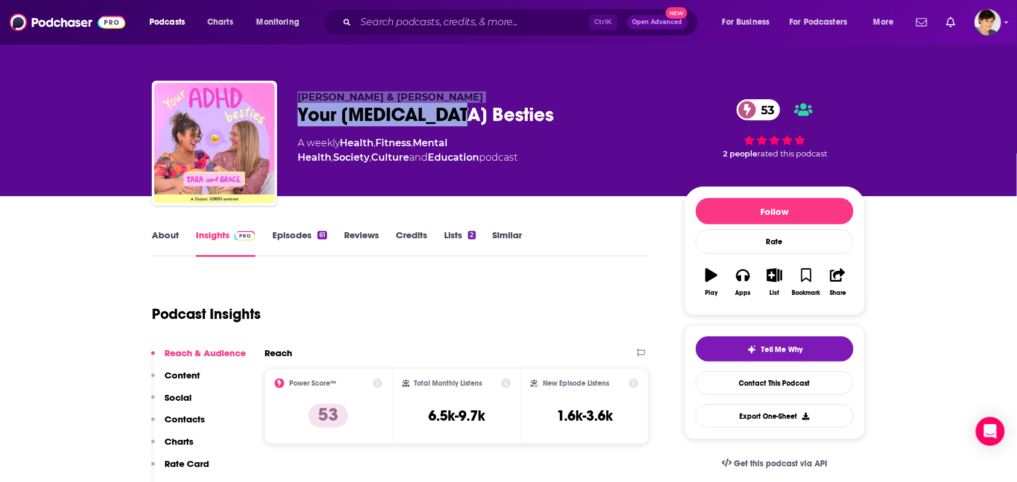
drag, startPoint x: 479, startPoint y: 106, endPoint x: 251, endPoint y: 116, distance: 229.1
click at [251, 116] on div "Grace Koelma & Tara Breuso Your ADHD Besties 53 A weekly Health , Fitness , Men…" at bounding box center [508, 146] width 713 height 130
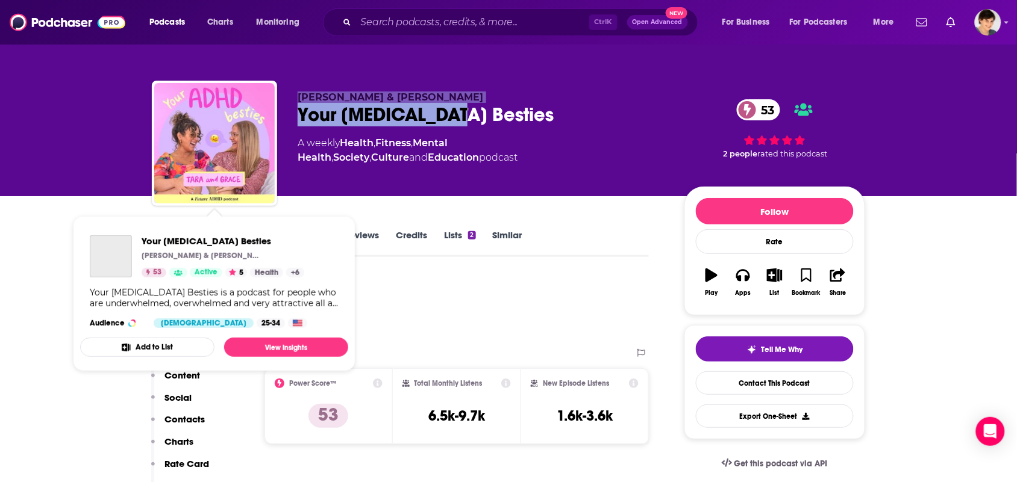
click at [498, 111] on div "Your ADHD Besties 53" at bounding box center [481, 114] width 367 height 23
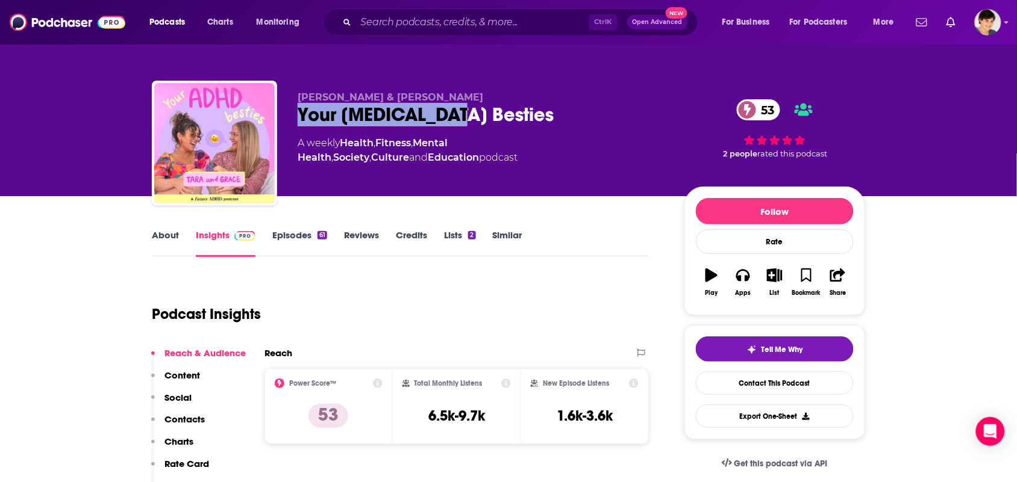
drag, startPoint x: 482, startPoint y: 118, endPoint x: 301, endPoint y: 112, distance: 181.4
click at [301, 112] on div "Your ADHD Besties 53" at bounding box center [481, 114] width 367 height 23
copy h2 "Your ADHD Besties"
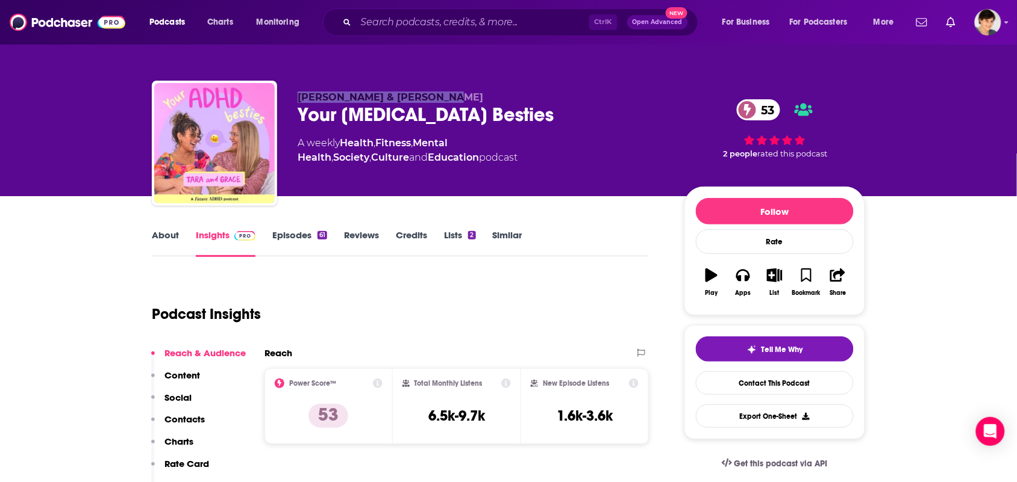
drag, startPoint x: 452, startPoint y: 86, endPoint x: 272, endPoint y: 88, distance: 180.1
click at [272, 88] on div "Grace Koelma & Tara Breuso Your ADHD Besties 53 A weekly Health , Fitness , Men…" at bounding box center [508, 146] width 713 height 130
copy div "Grace Koelma & Tara Breuso"
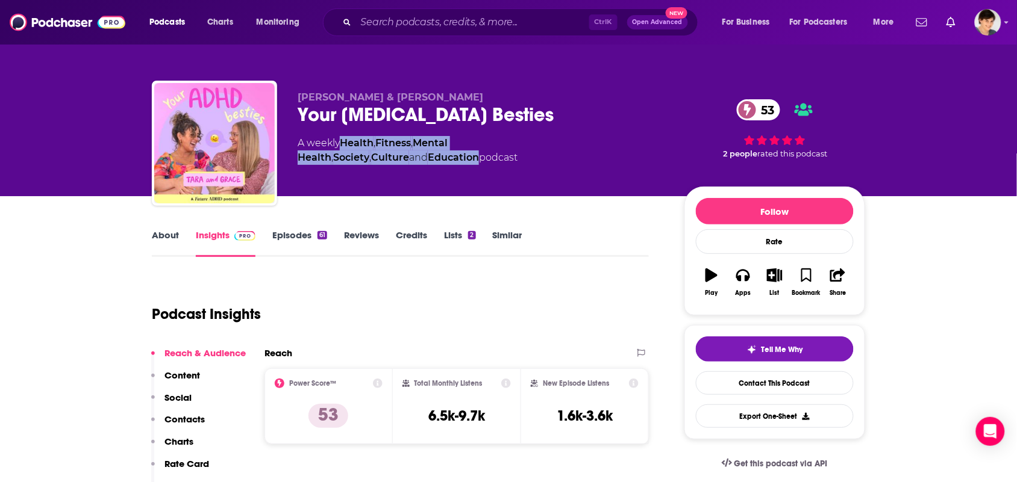
drag, startPoint x: 648, startPoint y: 143, endPoint x: 345, endPoint y: 136, distance: 302.5
click at [345, 136] on div "A weekly Health , Fitness , Mental Health , Society , Culture and Education pod…" at bounding box center [481, 150] width 367 height 29
copy div "Health , Fitness , Mental Health , Society , Culture and Education"
click at [172, 239] on link "About" at bounding box center [165, 243] width 27 height 28
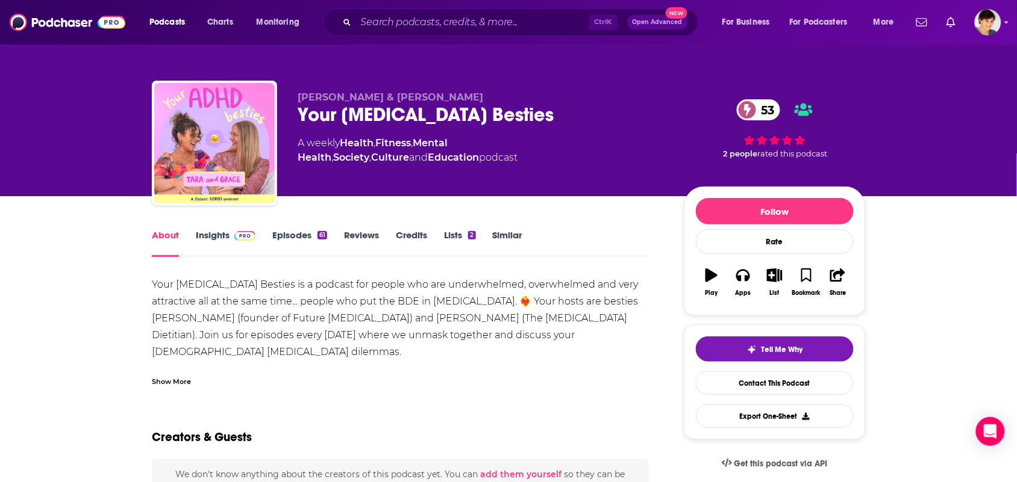
scroll to position [75, 0]
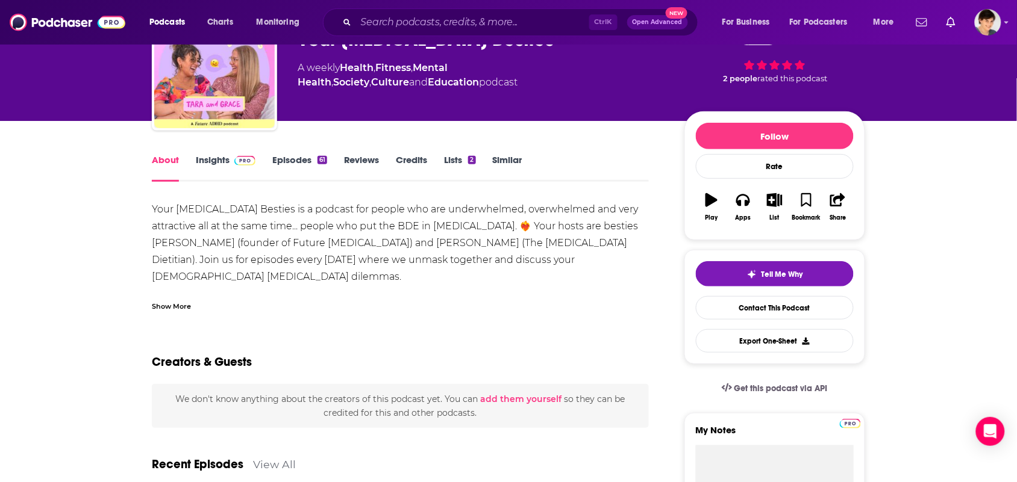
click at [187, 296] on div "Show More" at bounding box center [400, 302] width 497 height 20
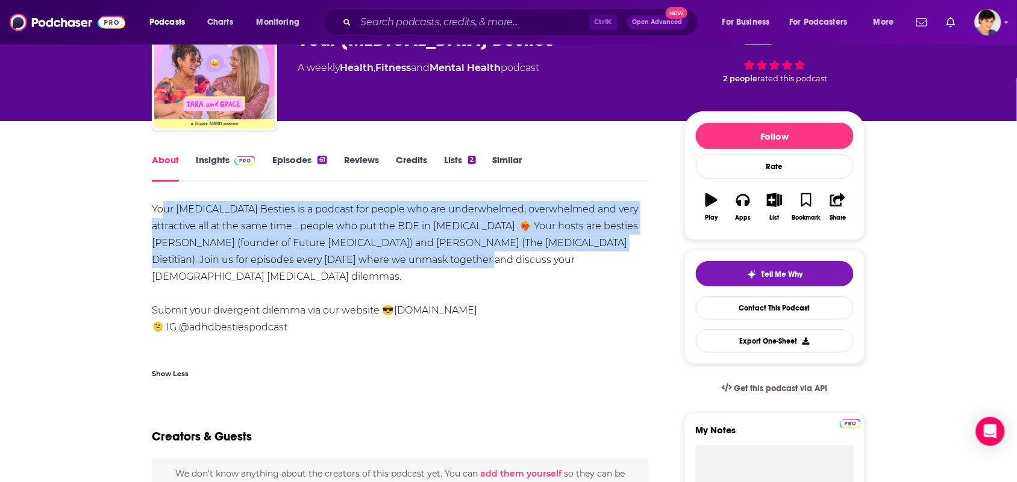
drag, startPoint x: 511, startPoint y: 267, endPoint x: 149, endPoint y: 207, distance: 366.4
copy div "Your ADHD Besties is a podcast for people who are underwhelmed, overwhelmed and…"
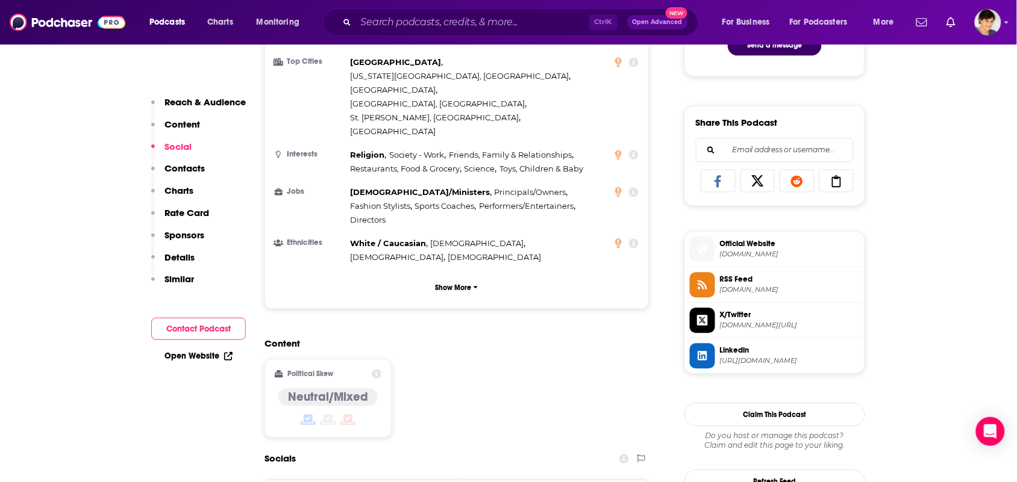
scroll to position [828, 0]
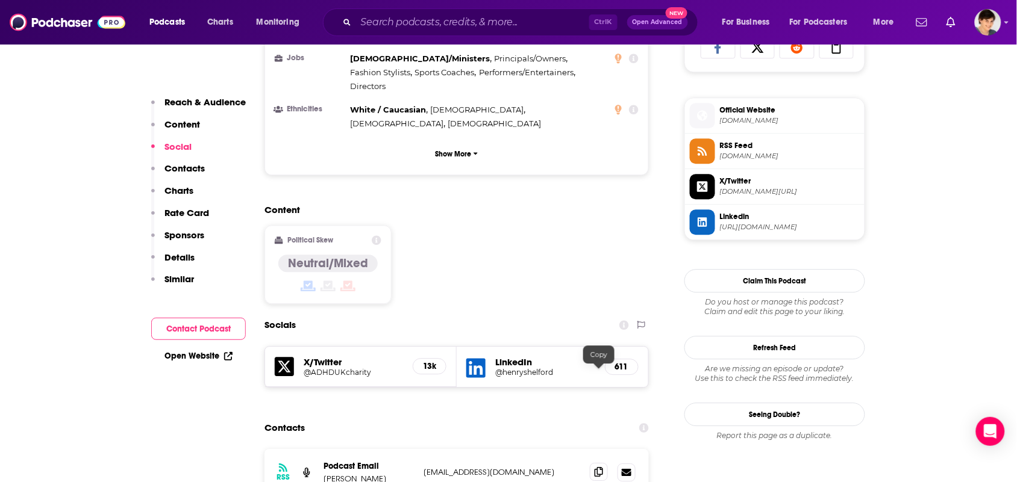
click at [595, 467] on icon at bounding box center [599, 472] width 8 height 10
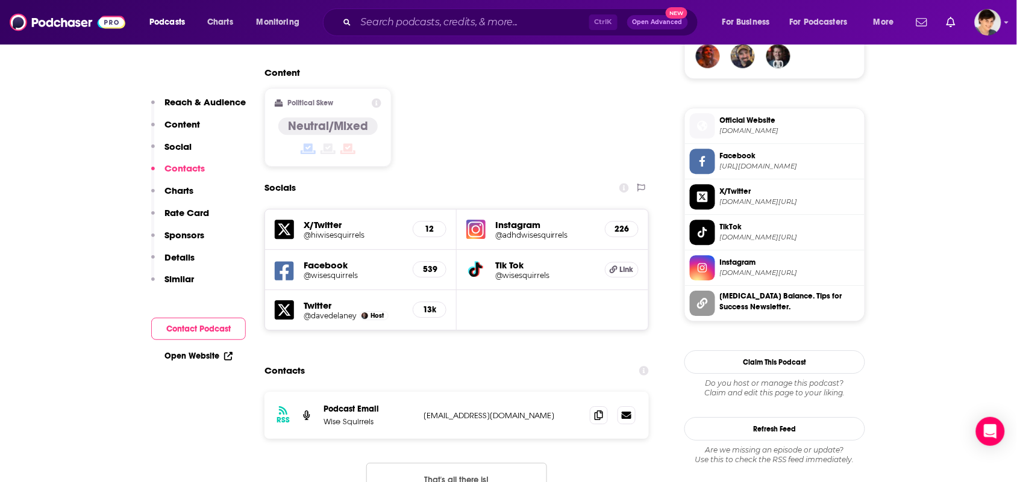
scroll to position [1054, 0]
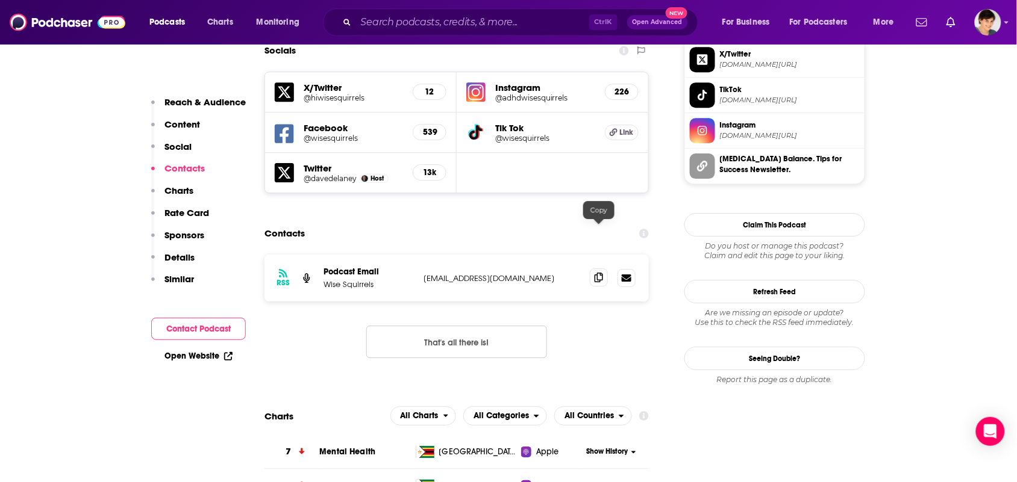
click at [595, 273] on icon at bounding box center [599, 278] width 8 height 10
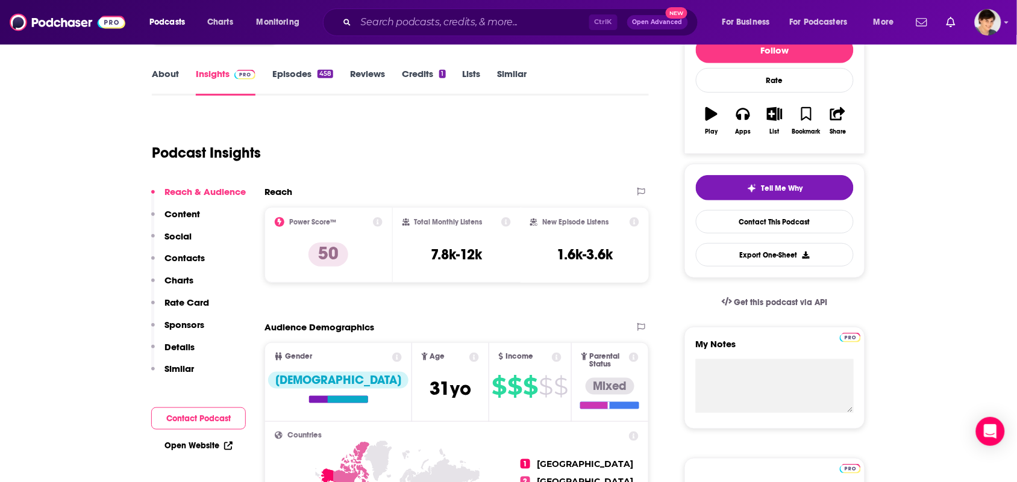
scroll to position [75, 0]
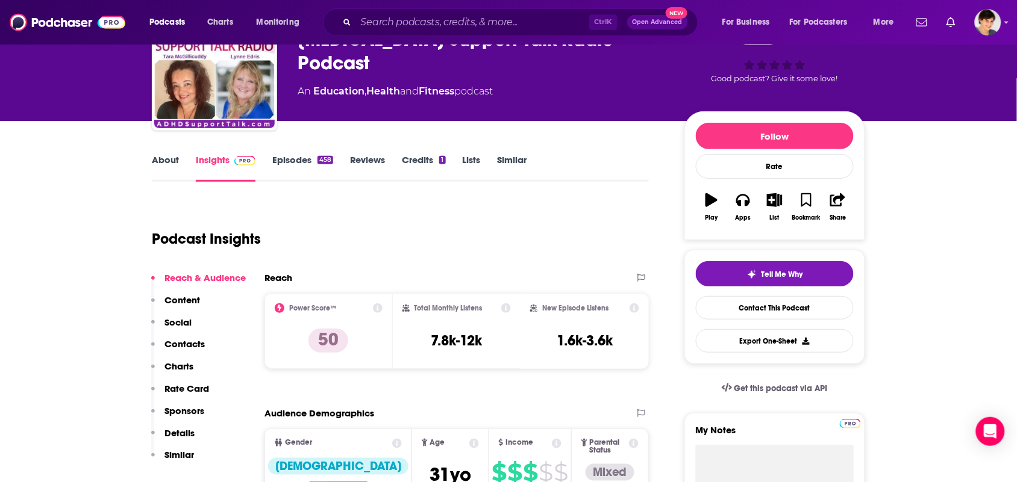
click at [169, 166] on link "About" at bounding box center [165, 168] width 27 height 28
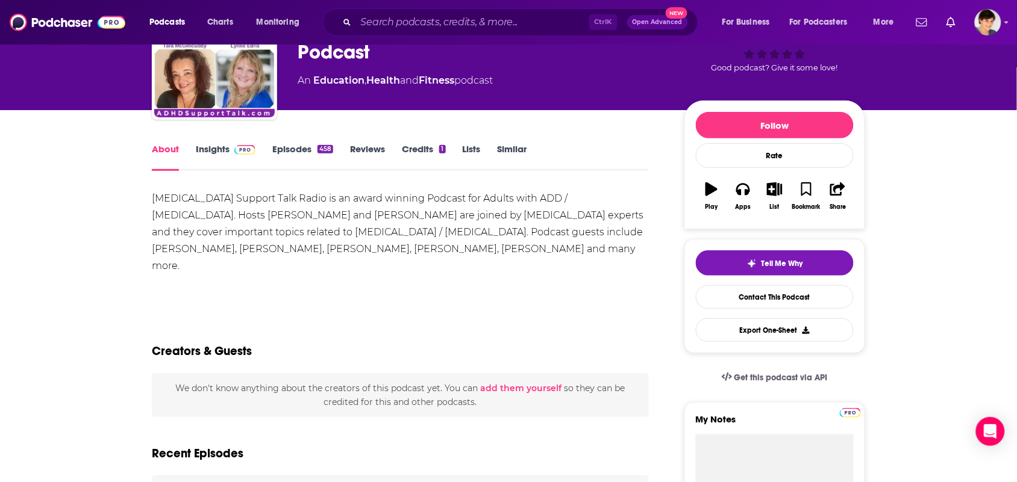
scroll to position [75, 0]
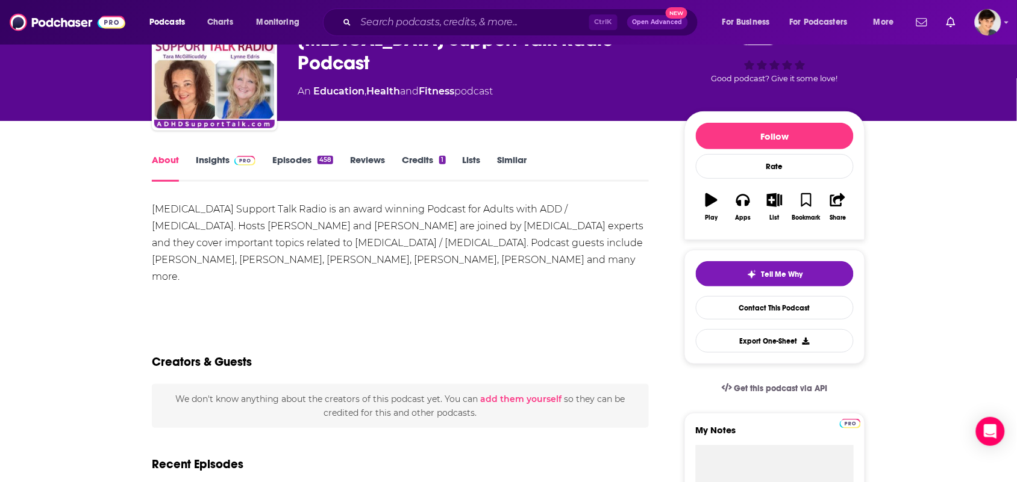
click at [284, 161] on link "Episodes 458" at bounding box center [302, 168] width 61 height 28
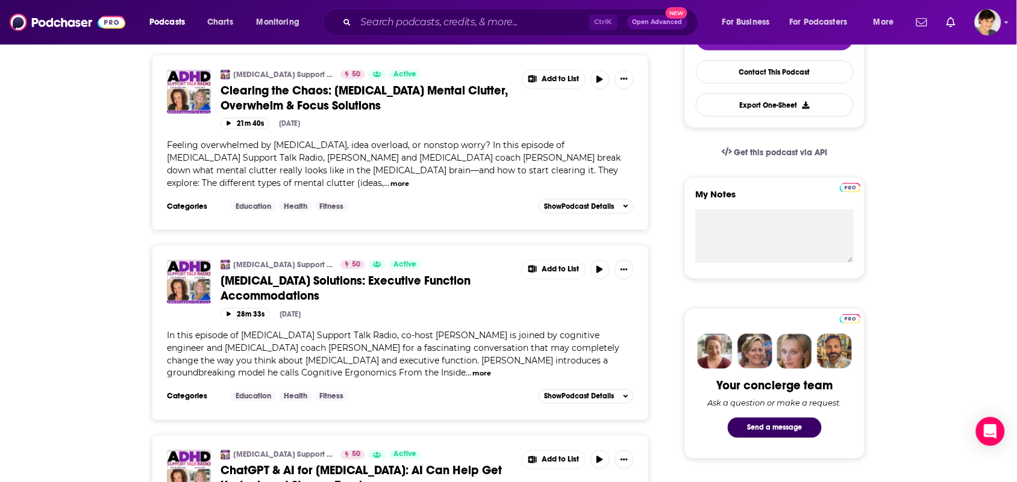
scroll to position [75, 0]
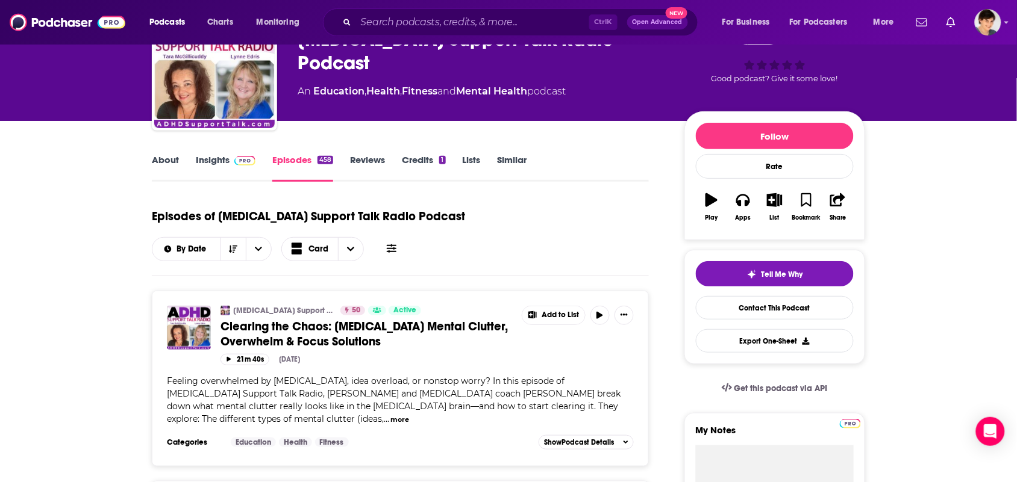
click at [211, 170] on link "Insights" at bounding box center [226, 168] width 60 height 28
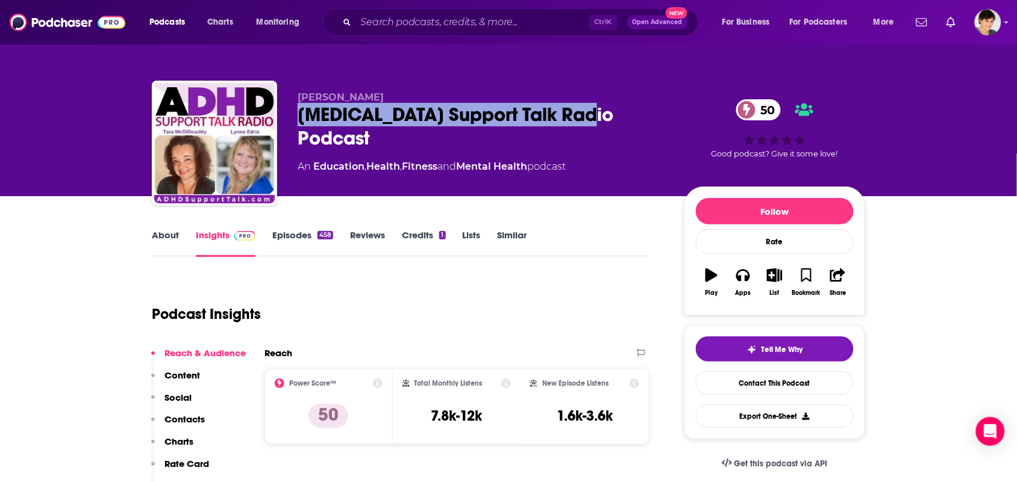
drag, startPoint x: 595, startPoint y: 116, endPoint x: 285, endPoint y: 119, distance: 310.2
click at [285, 119] on div "[PERSON_NAME] [MEDICAL_DATA] Support Talk Radio Podcast 50 An Education , Healt…" at bounding box center [508, 146] width 713 height 130
copy h2 "[MEDICAL_DATA] Support Talk Radio Podcast"
